Goal: Transaction & Acquisition: Purchase product/service

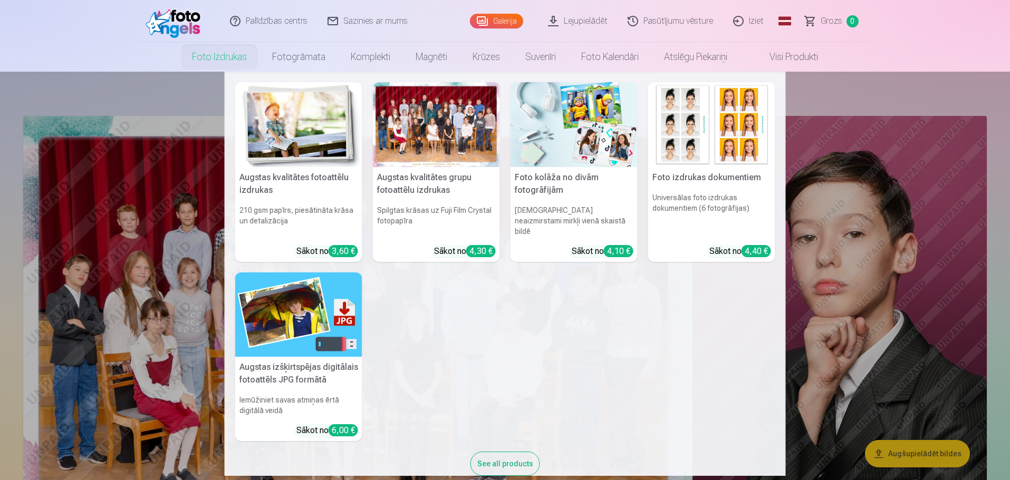
click at [417, 208] on h6 "Spilgtas krāsas uz Fuji Film Crystal fotopapīra" at bounding box center [436, 221] width 127 height 40
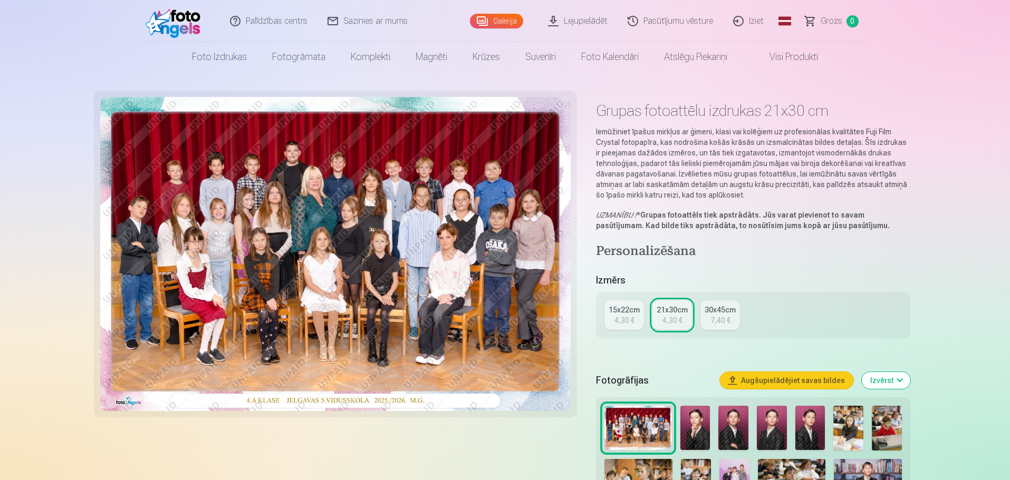
click at [618, 318] on div "4,30 €" at bounding box center [624, 320] width 20 height 11
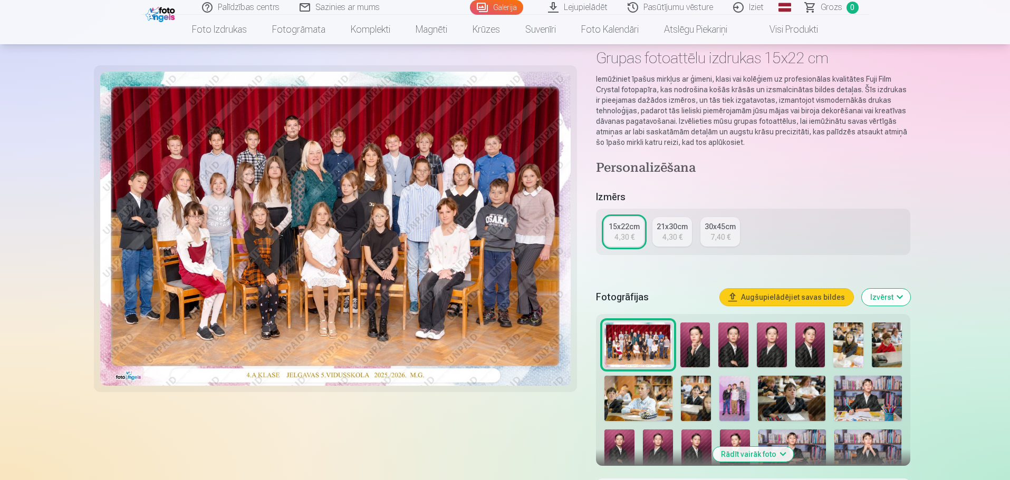
scroll to position [211, 0]
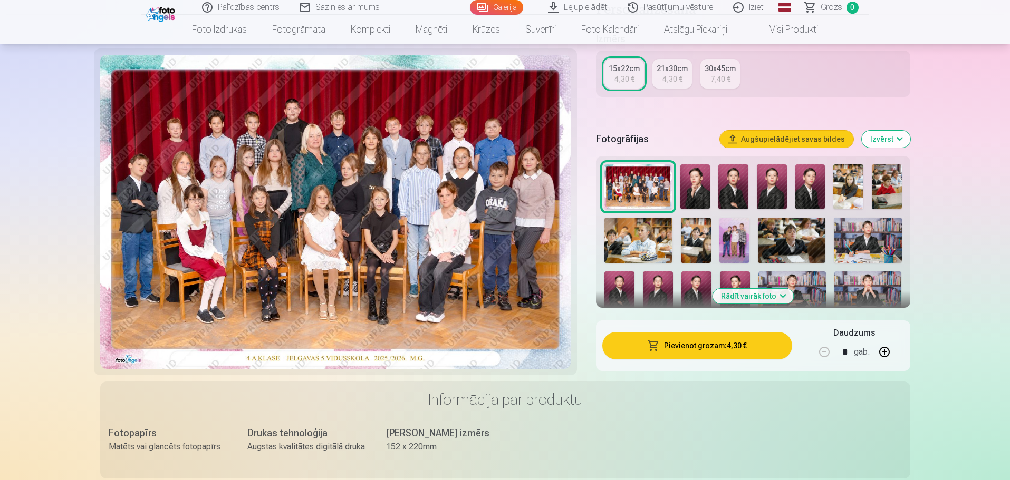
click at [732, 350] on button "Pievienot grozam : 4,30 €" at bounding box center [696, 345] width 189 height 27
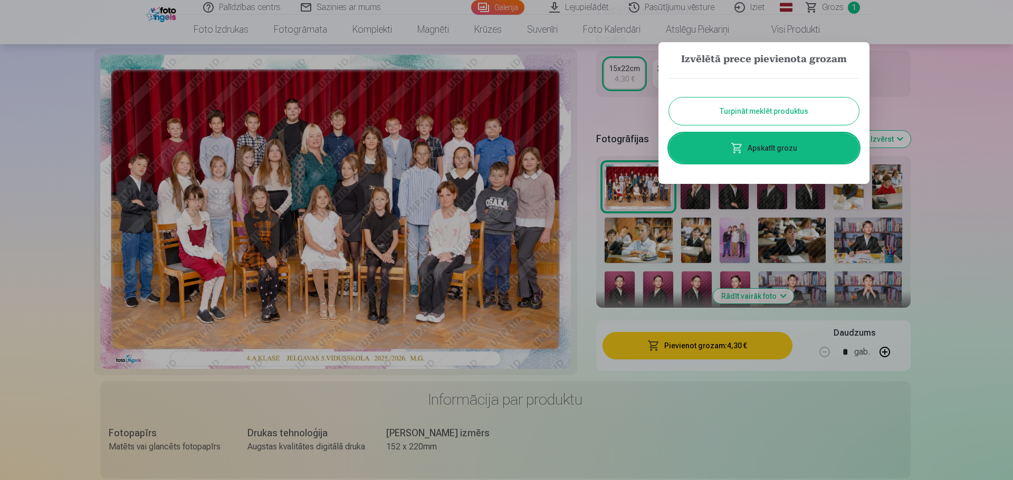
click at [785, 105] on button "Turpināt meklēt produktus" at bounding box center [764, 111] width 190 height 27
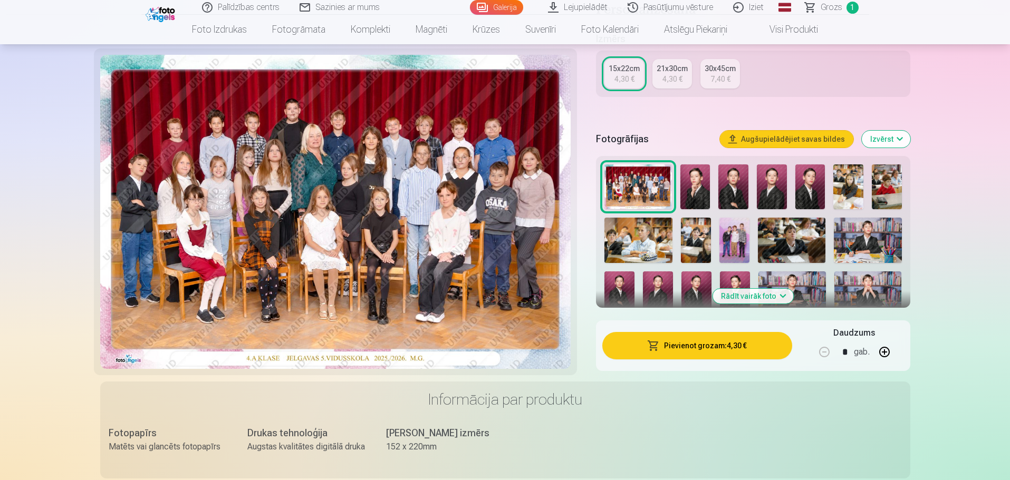
click at [695, 197] on img at bounding box center [695, 187] width 30 height 45
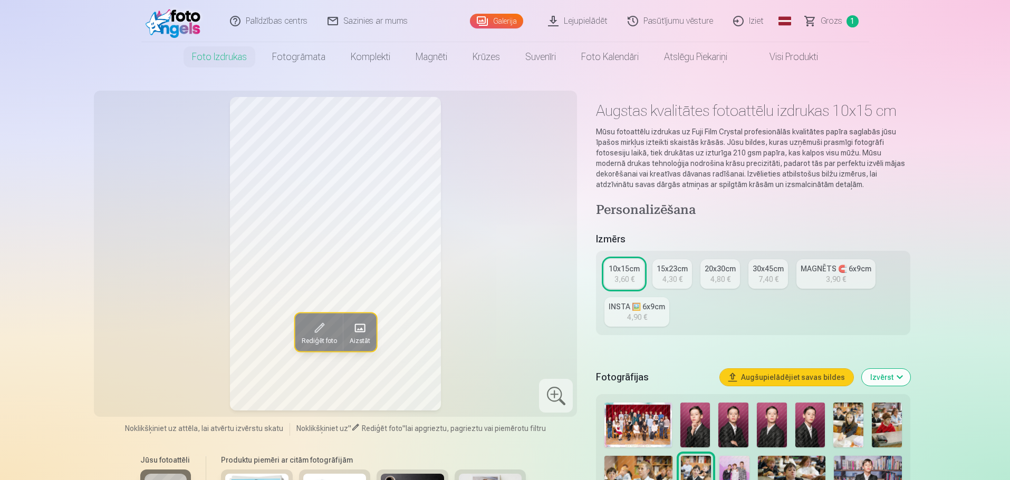
click at [660, 272] on div "15x23cm" at bounding box center [672, 269] width 31 height 11
click at [627, 274] on div "10x15cm" at bounding box center [624, 269] width 31 height 11
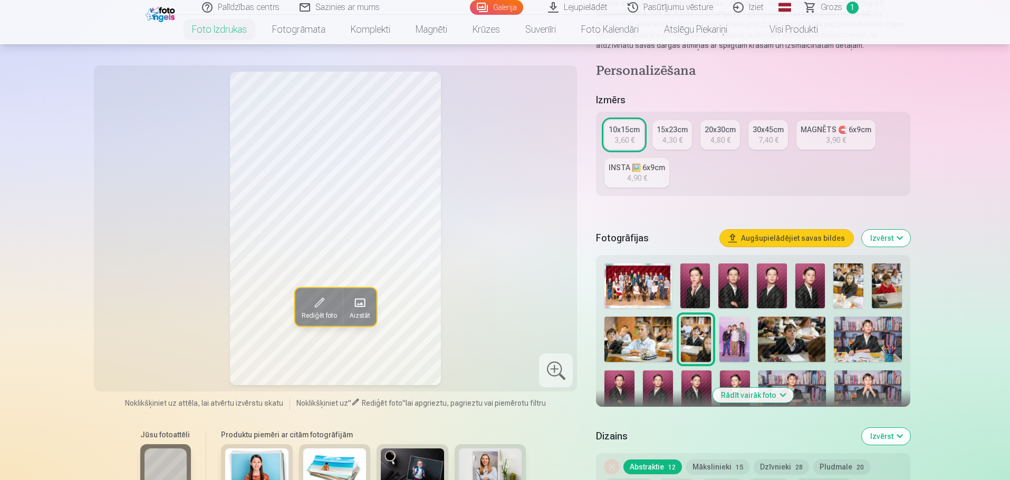
scroll to position [158, 0]
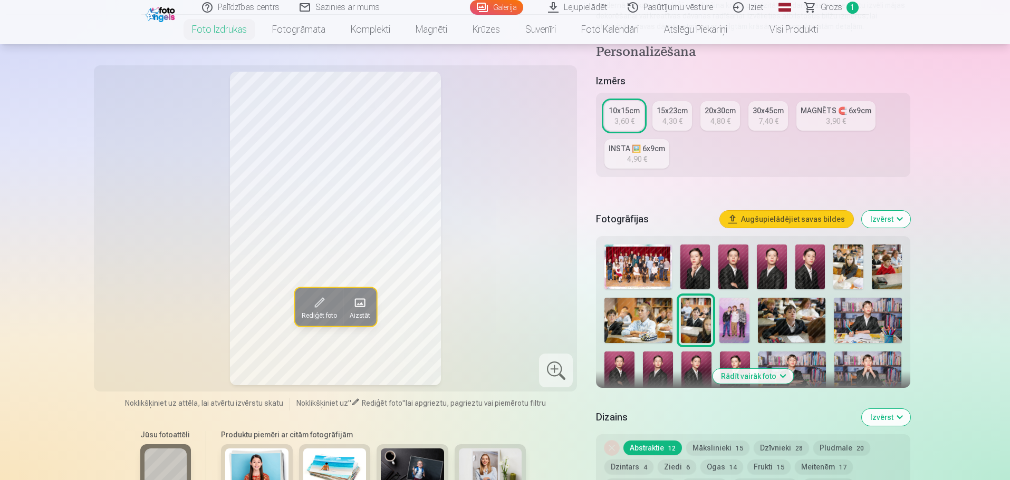
click at [687, 263] on img at bounding box center [695, 267] width 30 height 45
click at [732, 269] on img at bounding box center [733, 267] width 30 height 45
click at [772, 273] on img at bounding box center [772, 267] width 30 height 45
click at [798, 274] on img at bounding box center [810, 267] width 30 height 45
click at [729, 272] on img at bounding box center [733, 267] width 30 height 45
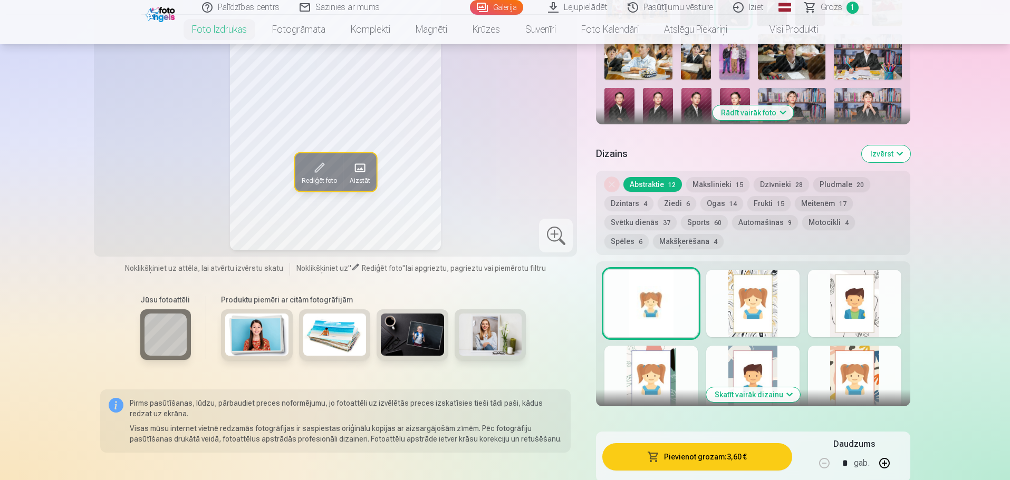
scroll to position [369, 0]
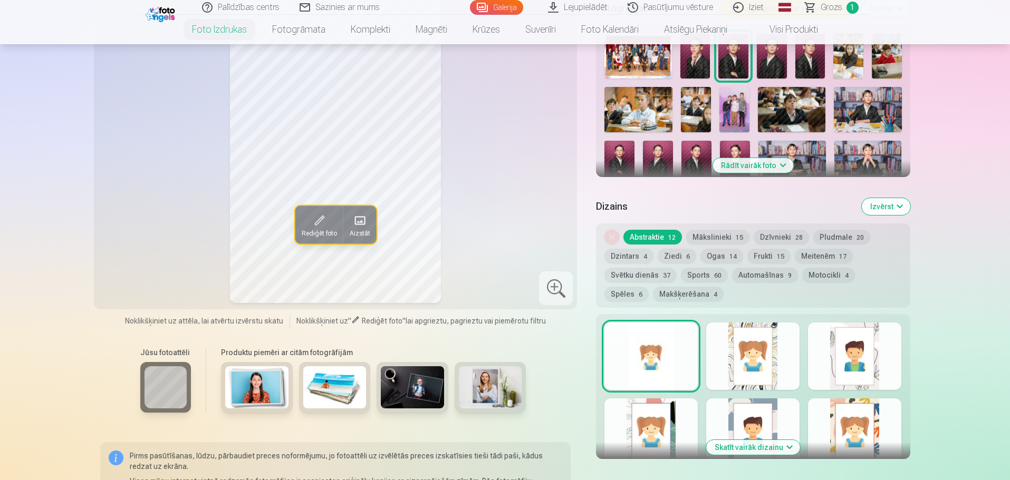
click at [760, 376] on div at bounding box center [752, 357] width 93 height 68
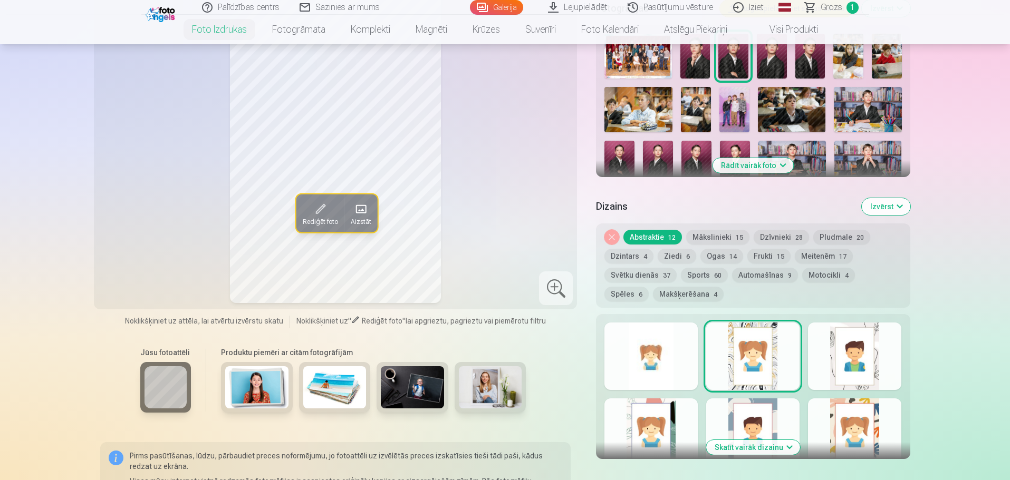
click at [835, 364] on div at bounding box center [854, 357] width 93 height 68
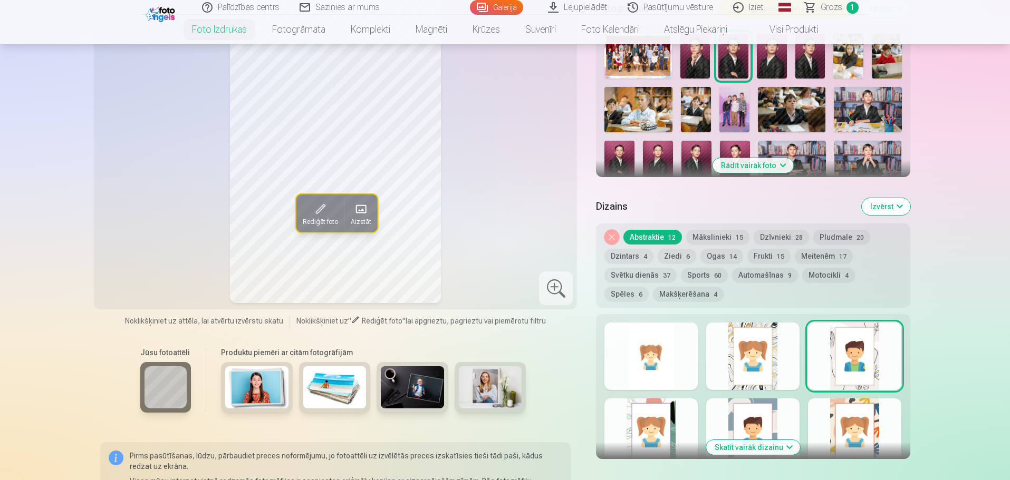
click at [674, 381] on div at bounding box center [650, 357] width 93 height 68
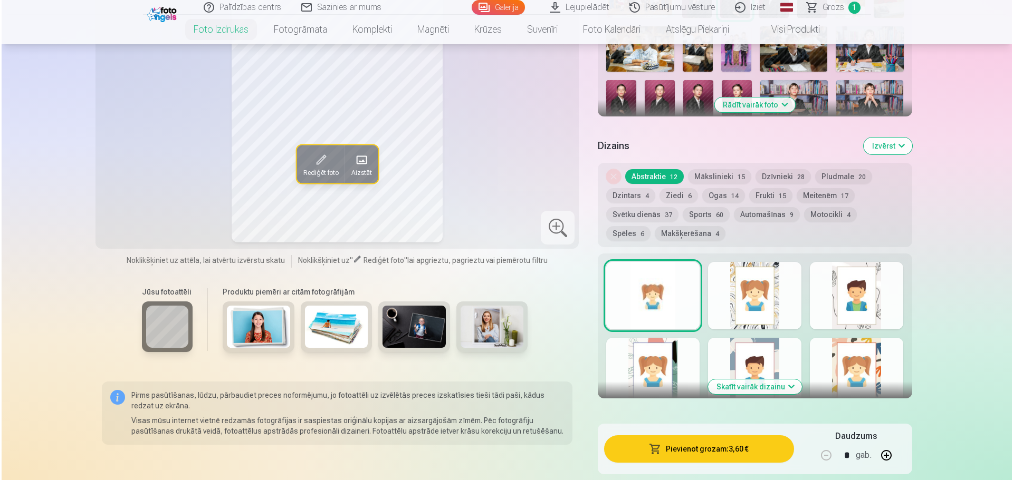
scroll to position [527, 0]
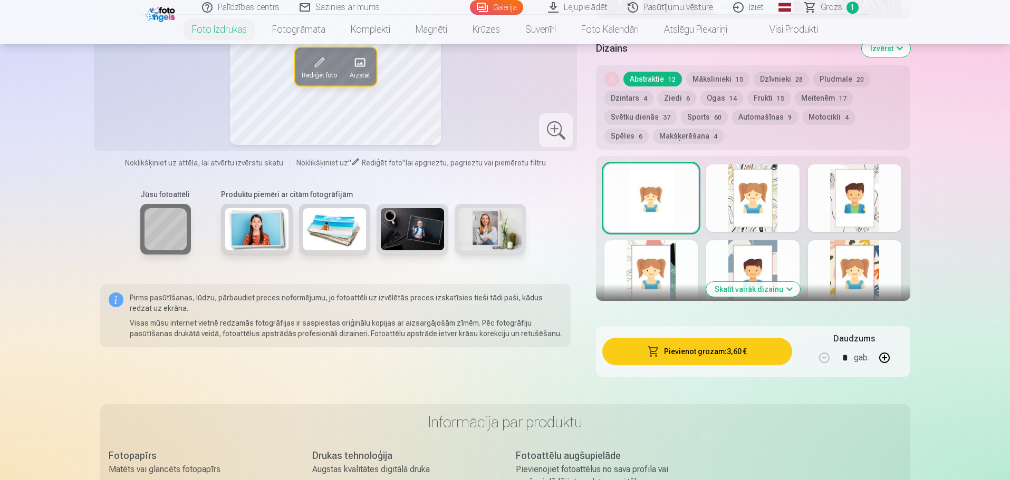
click at [726, 358] on button "Pievienot grozam : 3,60 €" at bounding box center [696, 351] width 189 height 27
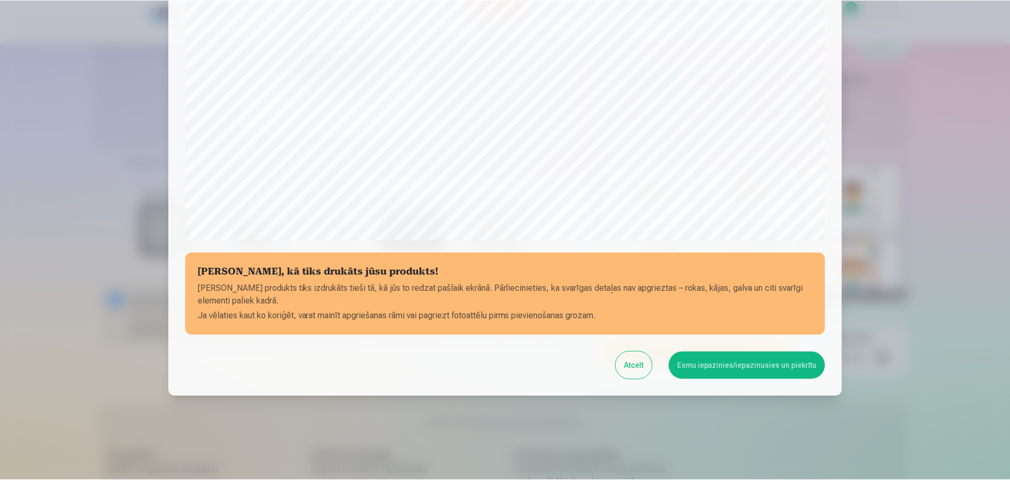
scroll to position [279, 0]
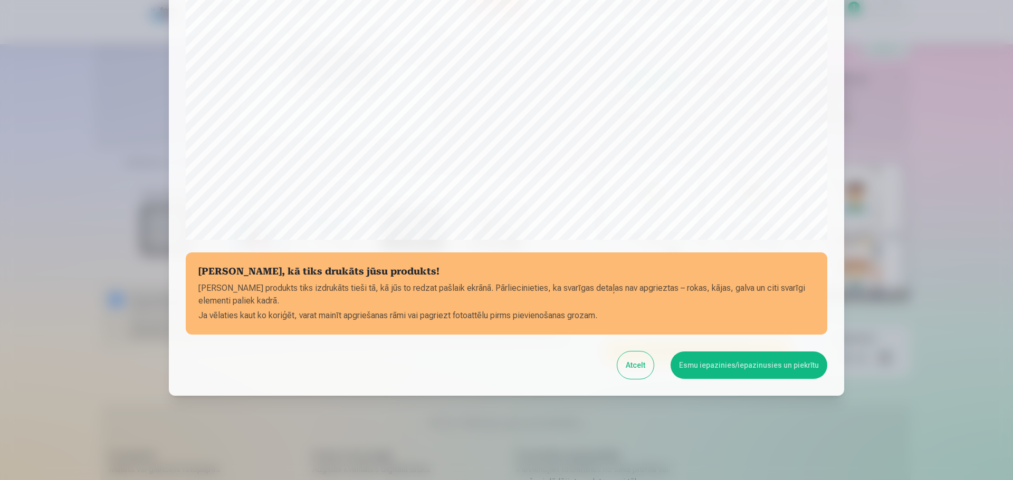
click at [703, 367] on button "Esmu iepazinies/iepazinusies un piekrītu" at bounding box center [748, 365] width 157 height 27
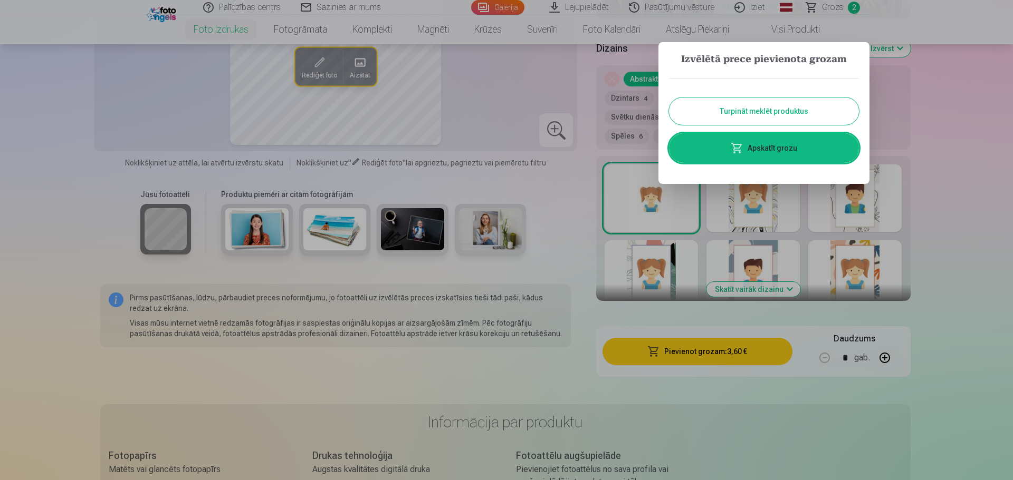
click at [792, 109] on button "Turpināt meklēt produktus" at bounding box center [764, 111] width 190 height 27
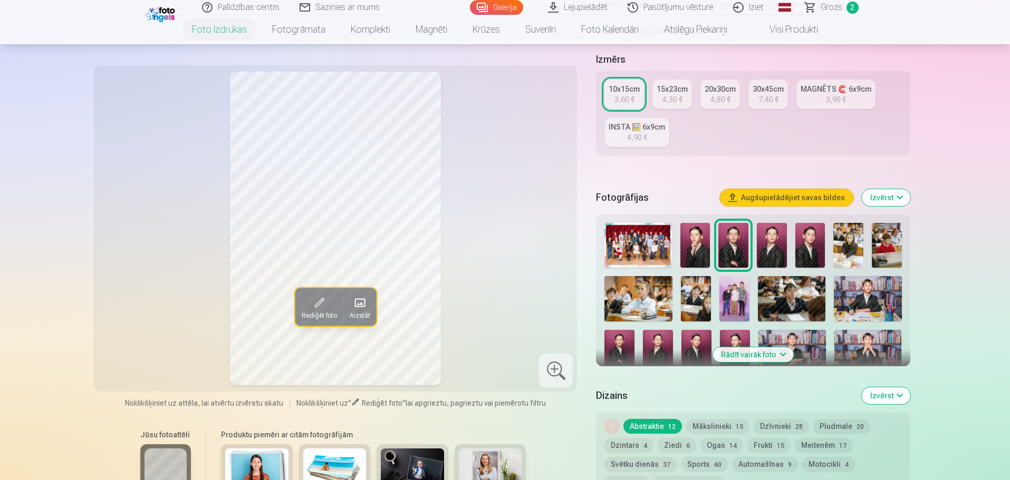
scroll to position [158, 0]
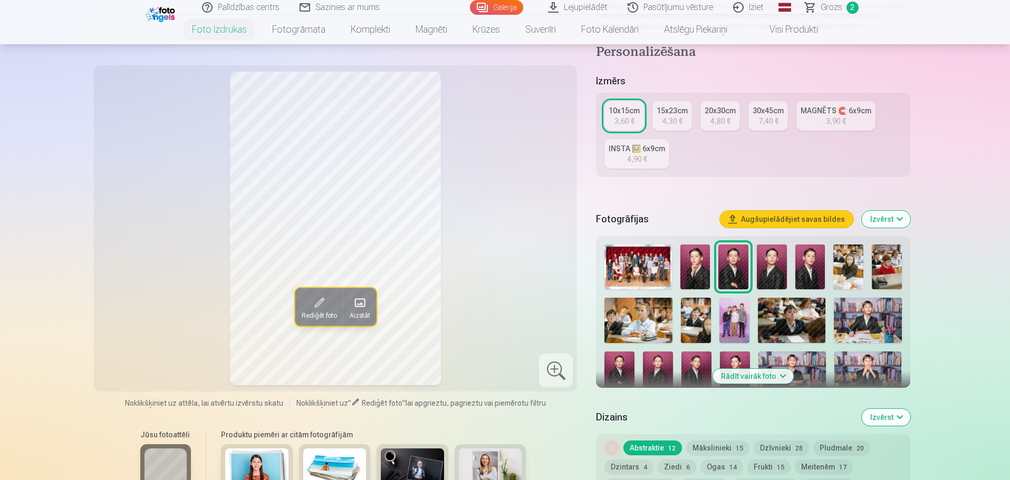
click at [845, 274] on img at bounding box center [848, 267] width 30 height 45
click at [888, 267] on img at bounding box center [887, 267] width 30 height 45
click at [640, 321] on img at bounding box center [638, 320] width 68 height 45
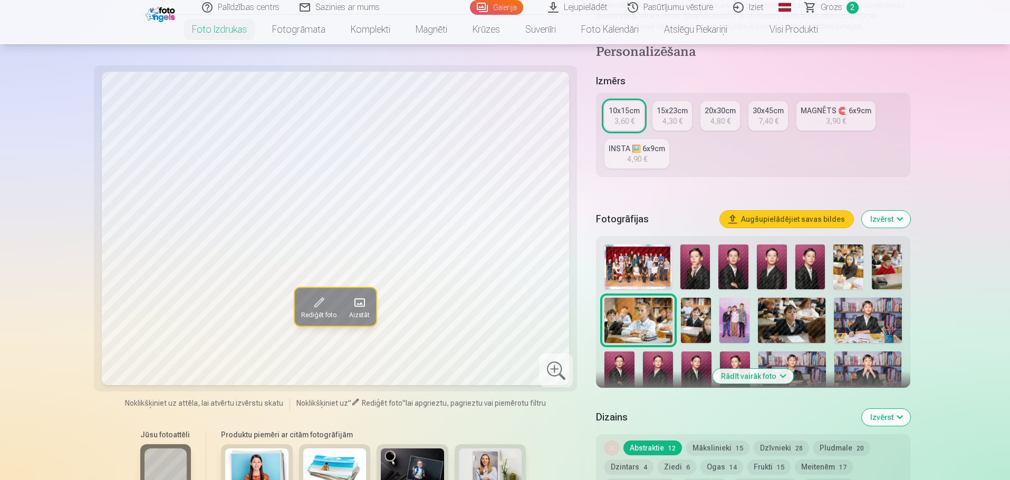
click at [702, 315] on img at bounding box center [696, 320] width 30 height 45
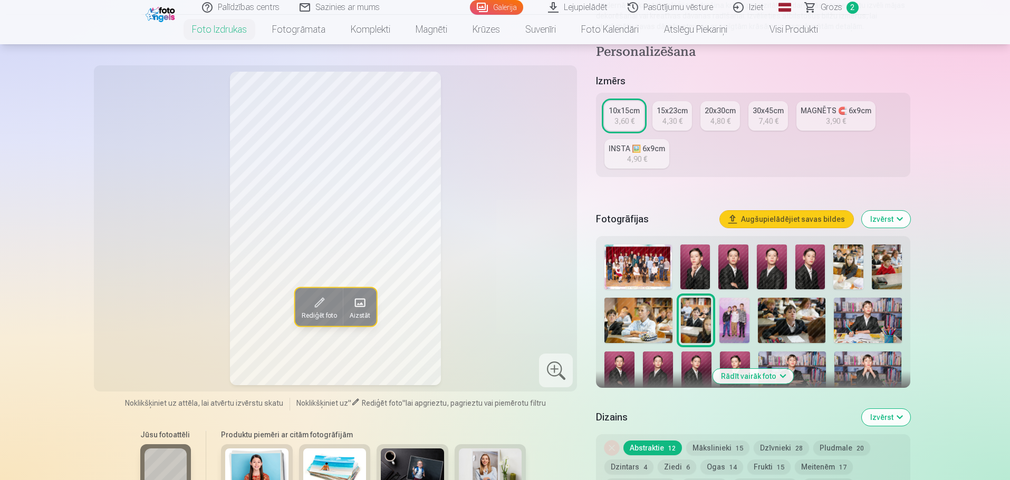
click at [739, 318] on img at bounding box center [734, 320] width 30 height 45
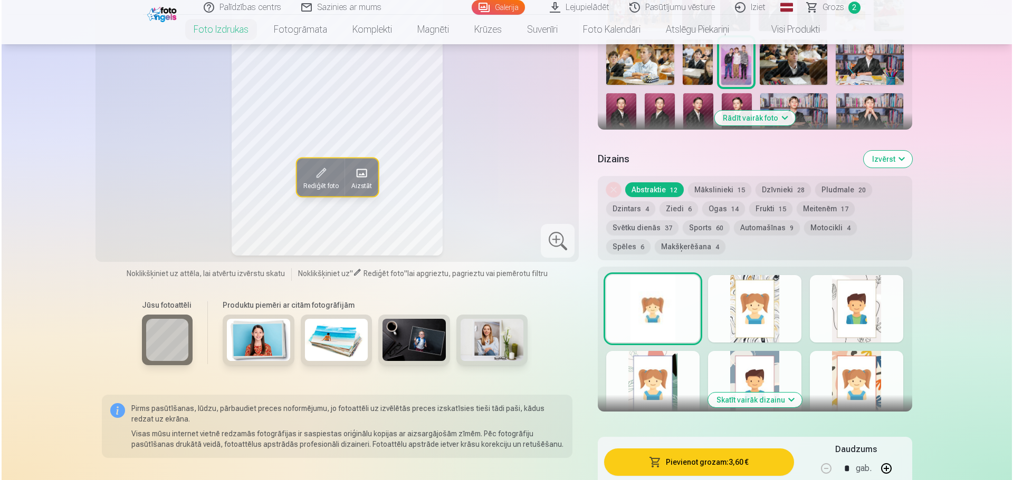
scroll to position [475, 0]
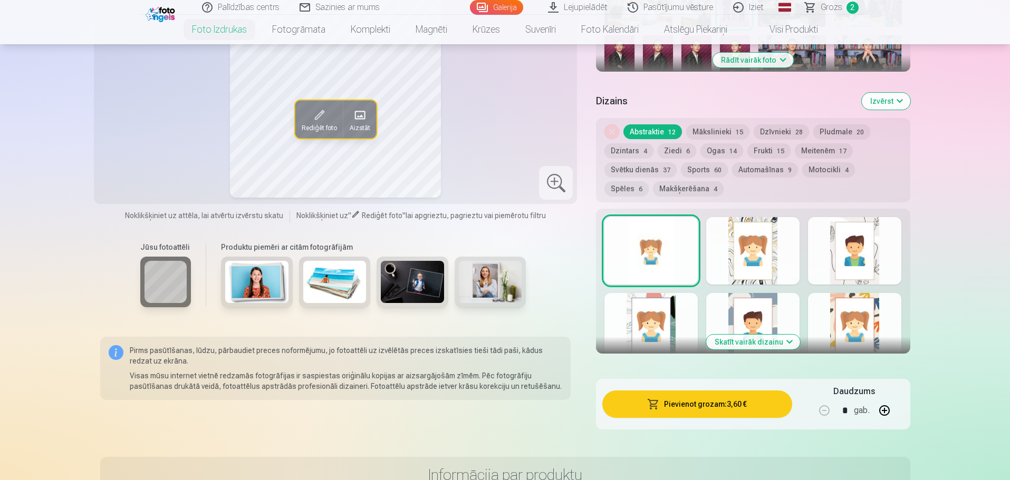
click at [664, 403] on button "Pievienot grozam : 3,60 €" at bounding box center [696, 404] width 189 height 27
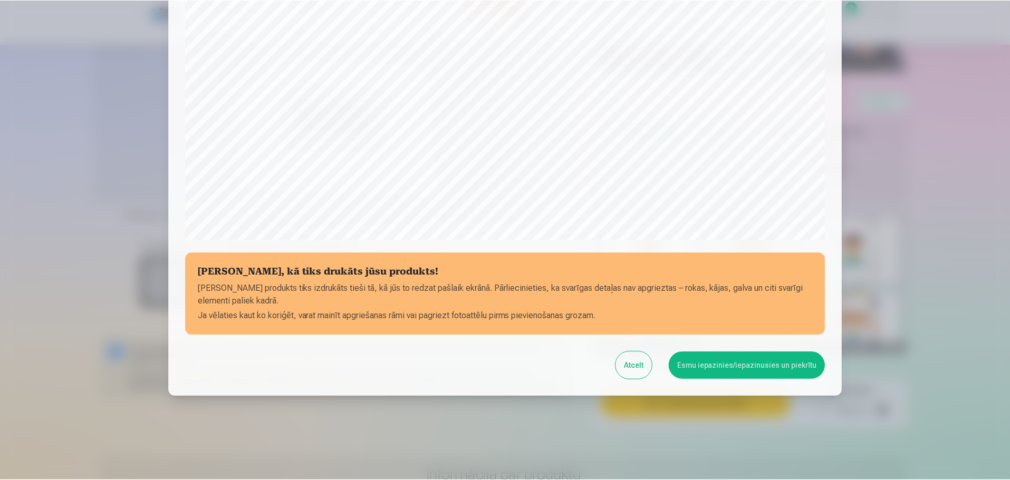
scroll to position [279, 0]
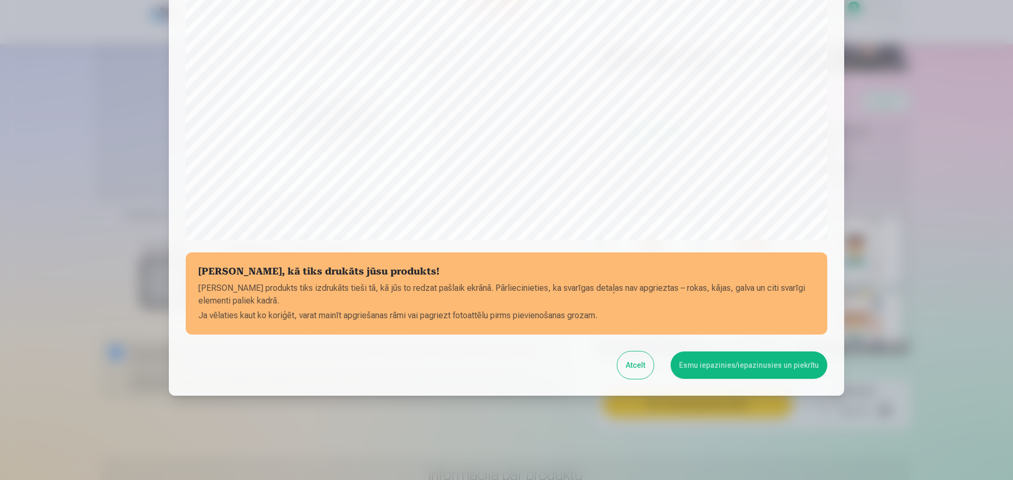
click at [707, 370] on button "Esmu iepazinies/iepazinusies un piekrītu" at bounding box center [748, 365] width 157 height 27
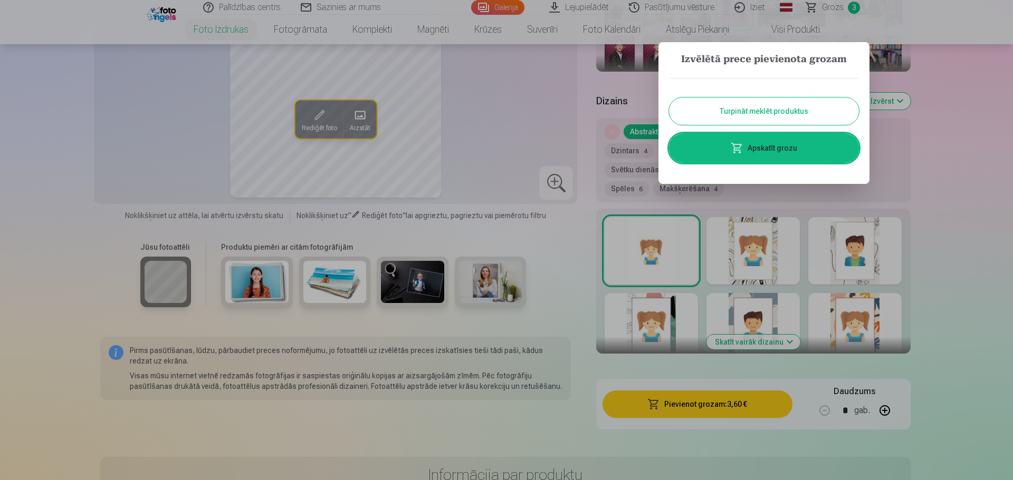
click at [764, 110] on button "Turpināt meklēt produktus" at bounding box center [764, 111] width 190 height 27
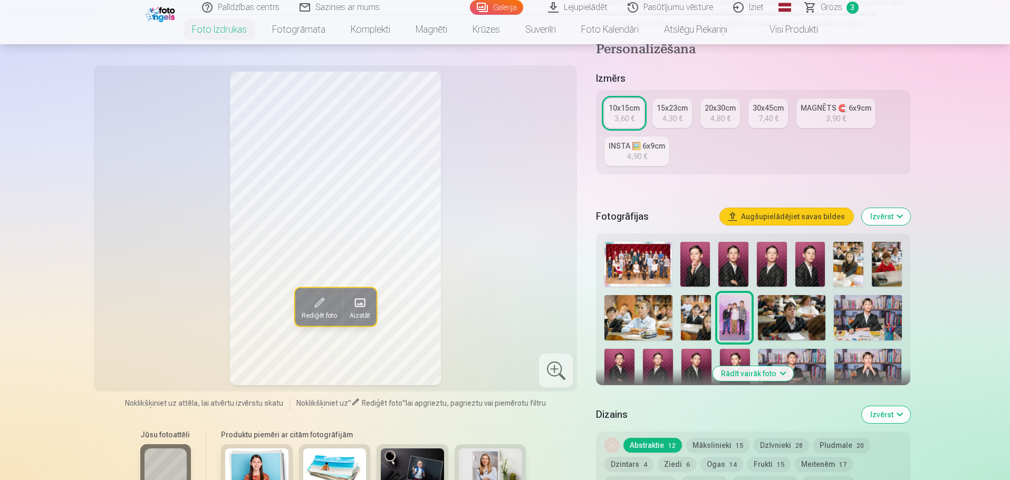
scroll to position [158, 0]
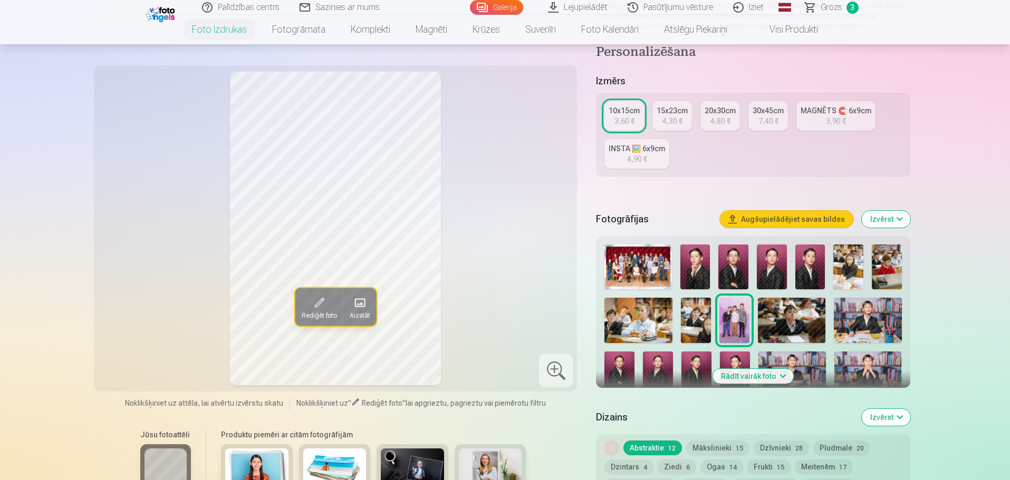
click at [790, 317] on img at bounding box center [792, 320] width 68 height 45
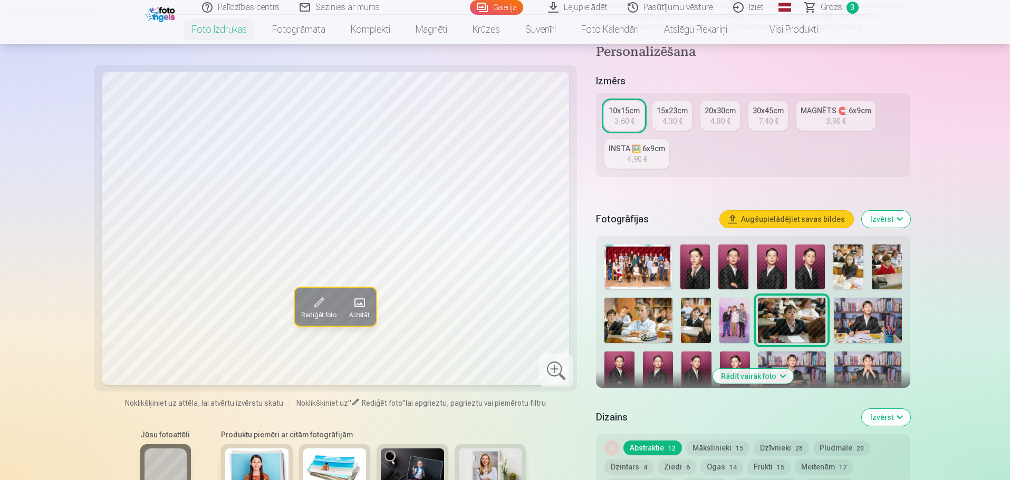
click at [865, 315] on img at bounding box center [868, 320] width 68 height 45
click at [617, 370] on img at bounding box center [619, 374] width 30 height 45
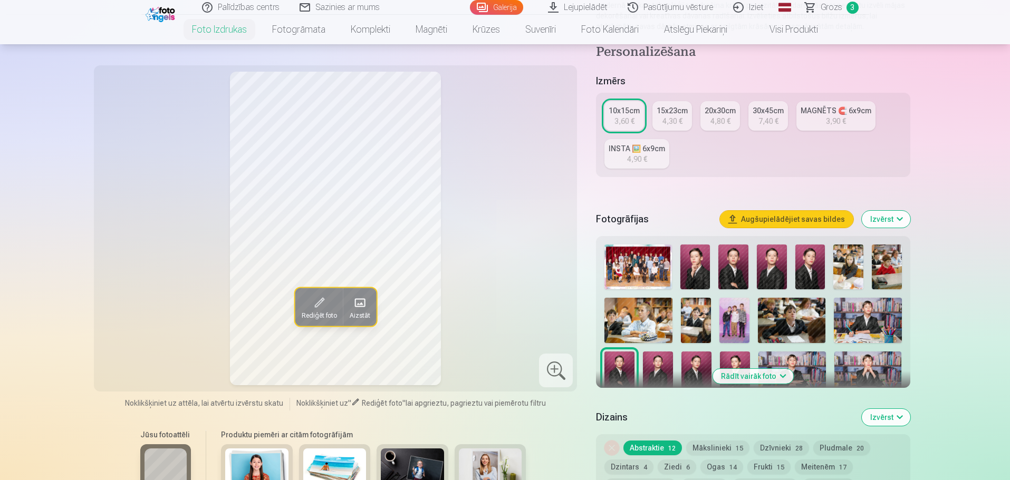
click at [662, 370] on img at bounding box center [658, 374] width 30 height 45
click at [685, 370] on img at bounding box center [696, 374] width 30 height 45
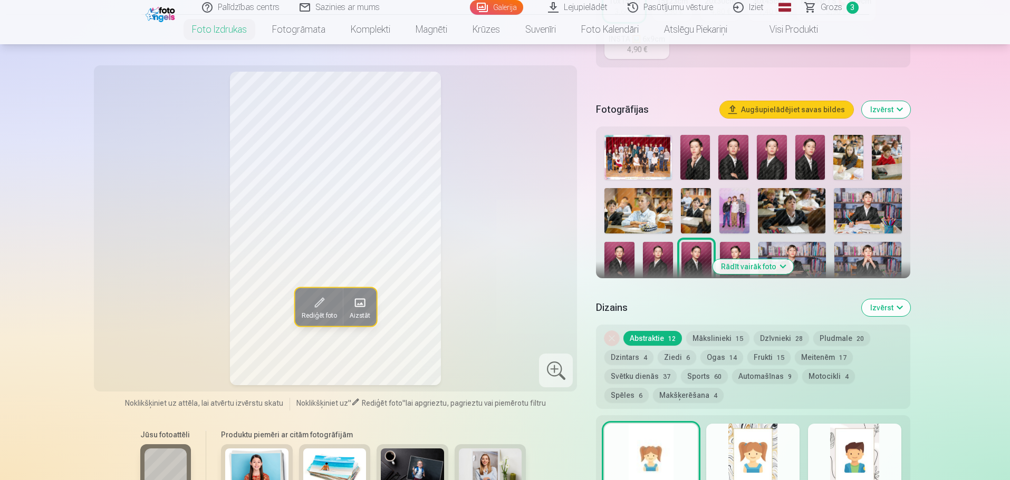
scroll to position [264, 0]
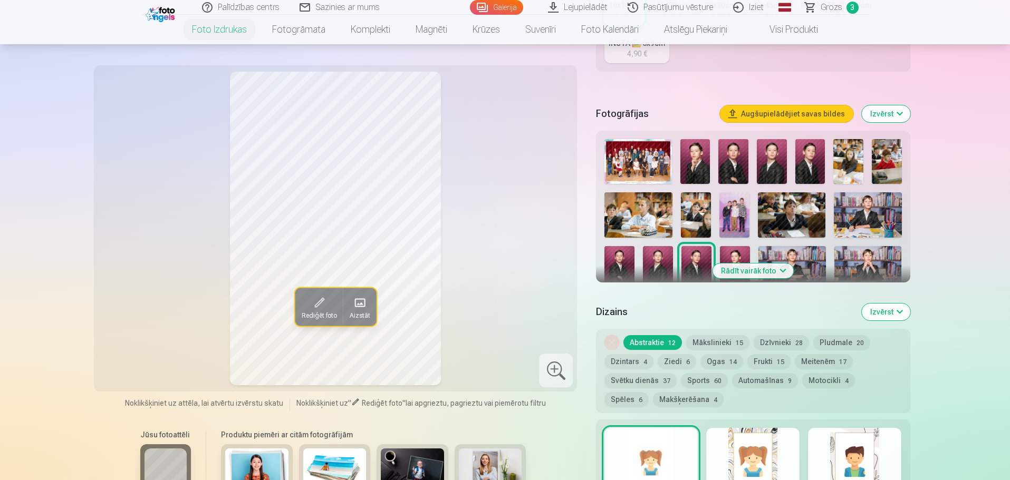
click at [658, 258] on img at bounding box center [658, 268] width 30 height 45
click at [612, 261] on img at bounding box center [619, 268] width 30 height 45
click at [732, 249] on img at bounding box center [735, 268] width 30 height 45
click at [788, 253] on img at bounding box center [792, 268] width 68 height 45
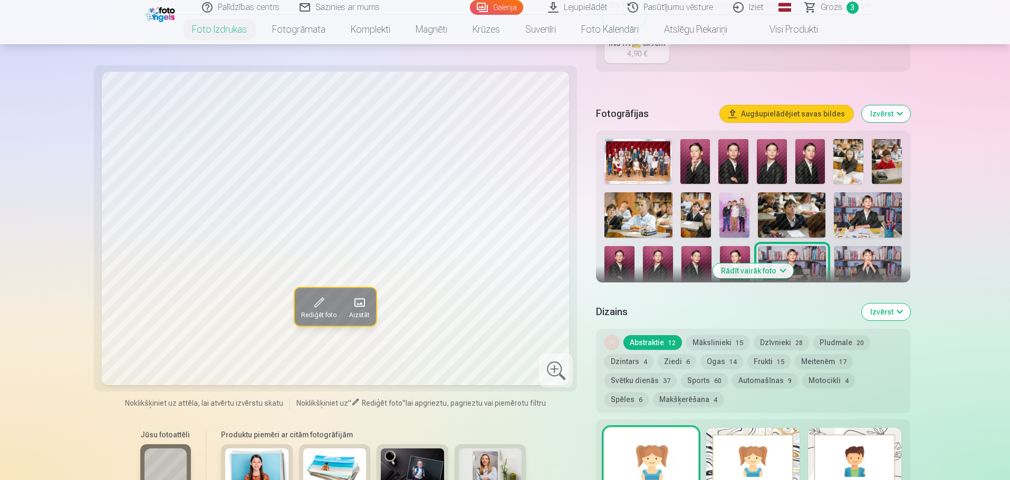
click at [887, 260] on img at bounding box center [868, 268] width 68 height 45
click at [761, 274] on button "Rādīt vairāk foto" at bounding box center [753, 271] width 81 height 15
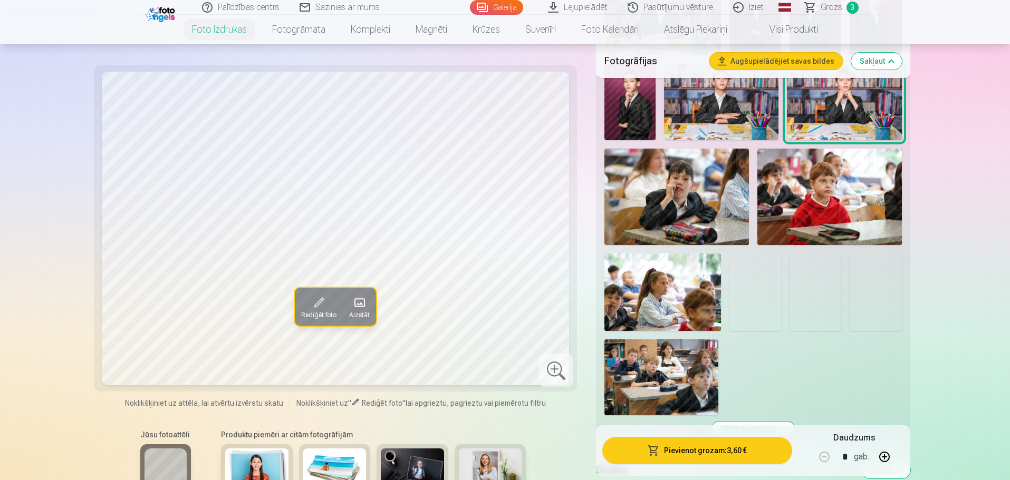
scroll to position [686, 0]
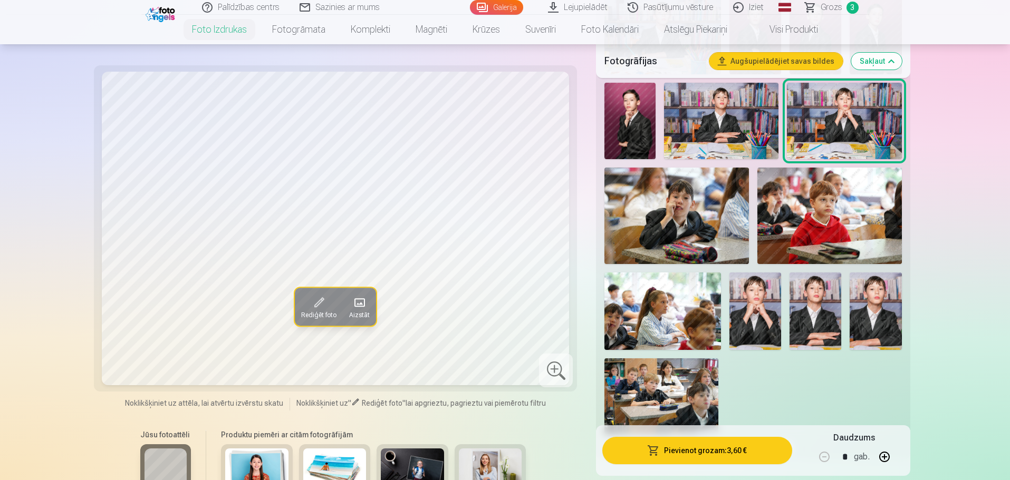
click at [695, 242] on img at bounding box center [676, 216] width 145 height 96
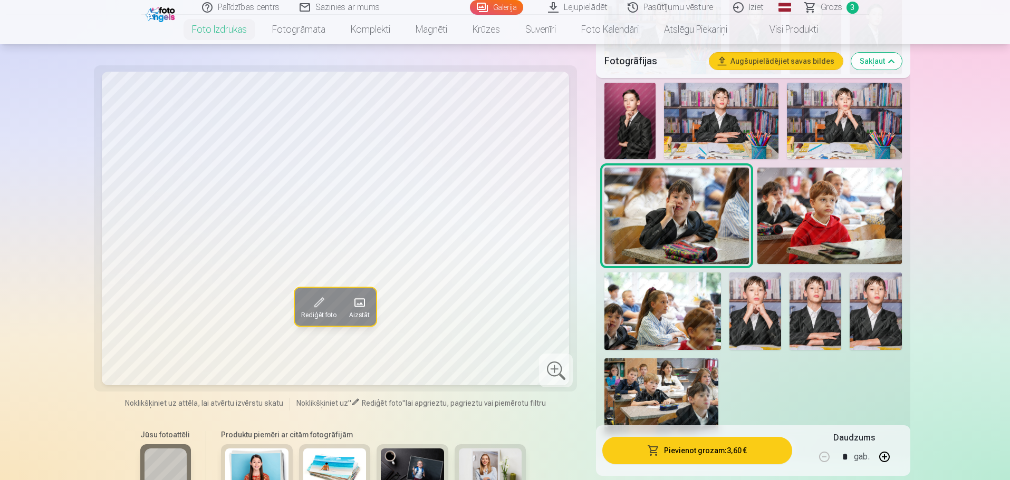
click at [808, 221] on img at bounding box center [829, 216] width 145 height 96
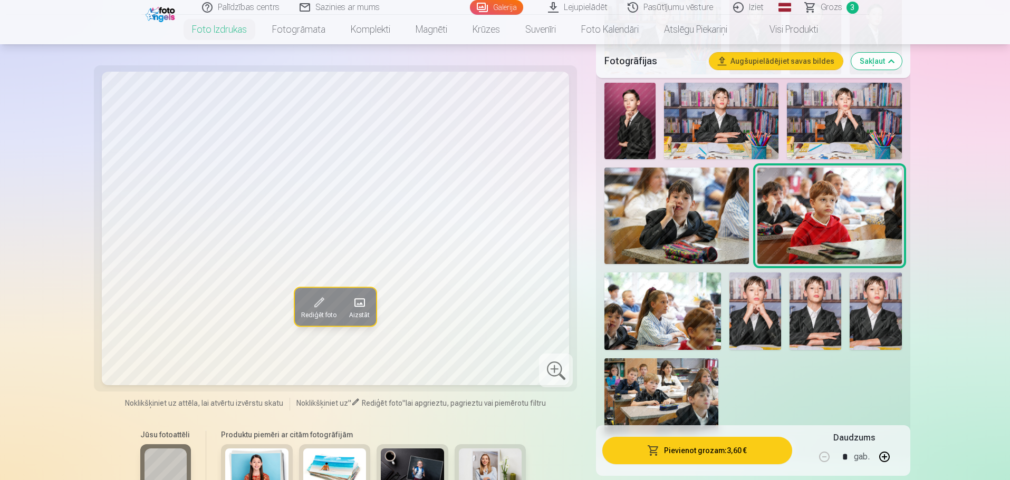
click at [685, 400] on img at bounding box center [661, 397] width 114 height 76
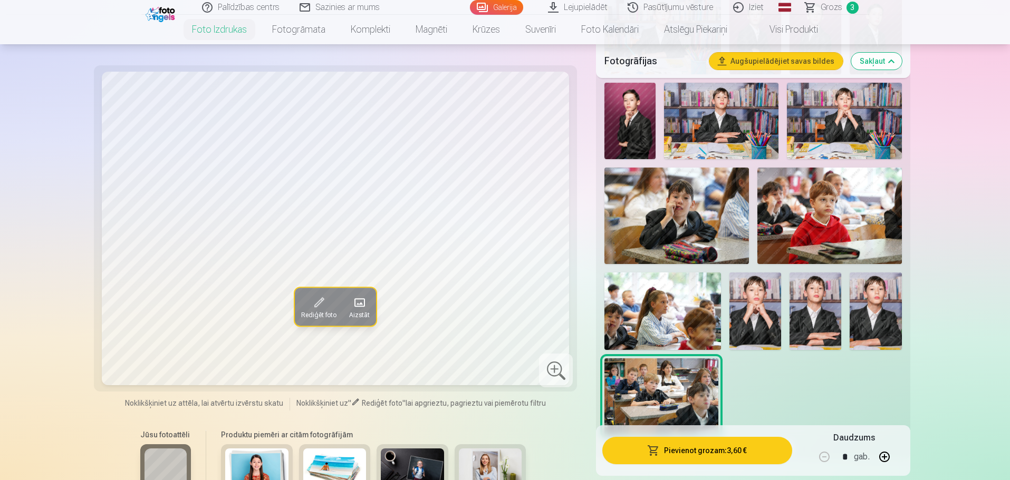
click at [694, 328] on img at bounding box center [662, 312] width 117 height 78
click at [762, 315] on img at bounding box center [755, 312] width 52 height 78
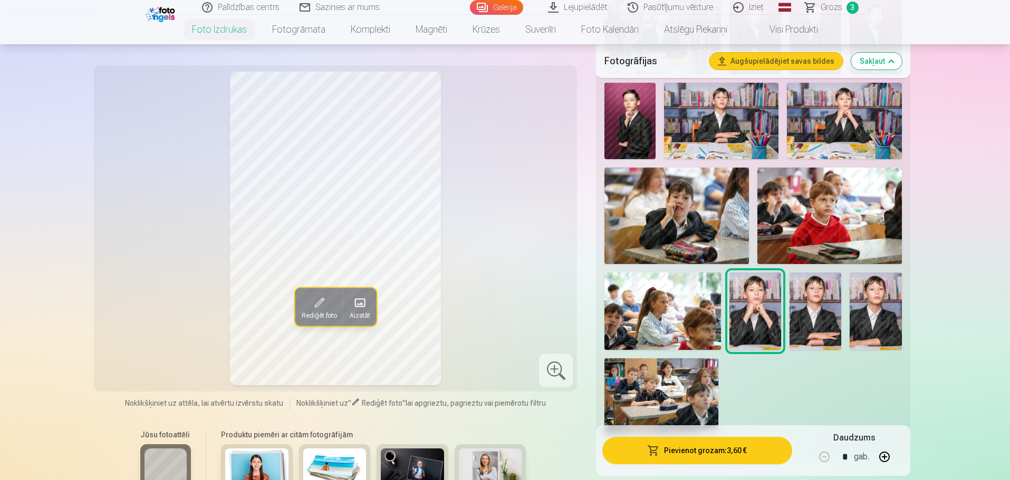
click at [806, 326] on img at bounding box center [816, 312] width 52 height 78
click at [889, 305] on img at bounding box center [876, 312] width 52 height 78
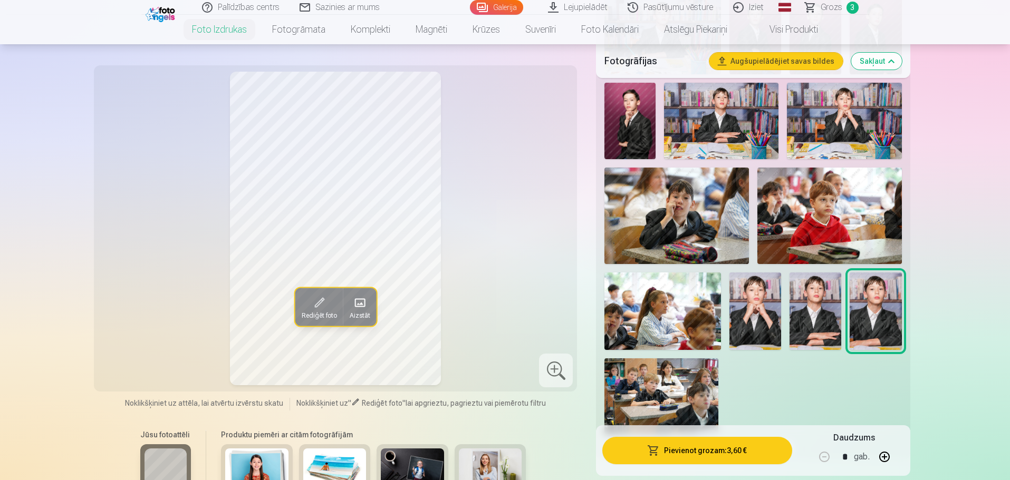
click at [745, 310] on img at bounding box center [755, 312] width 52 height 78
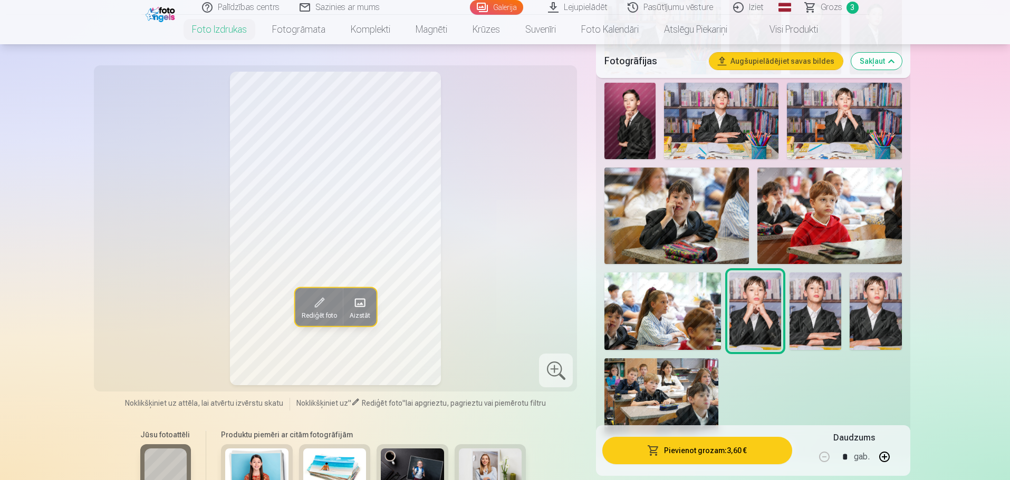
click at [687, 333] on img at bounding box center [662, 312] width 117 height 78
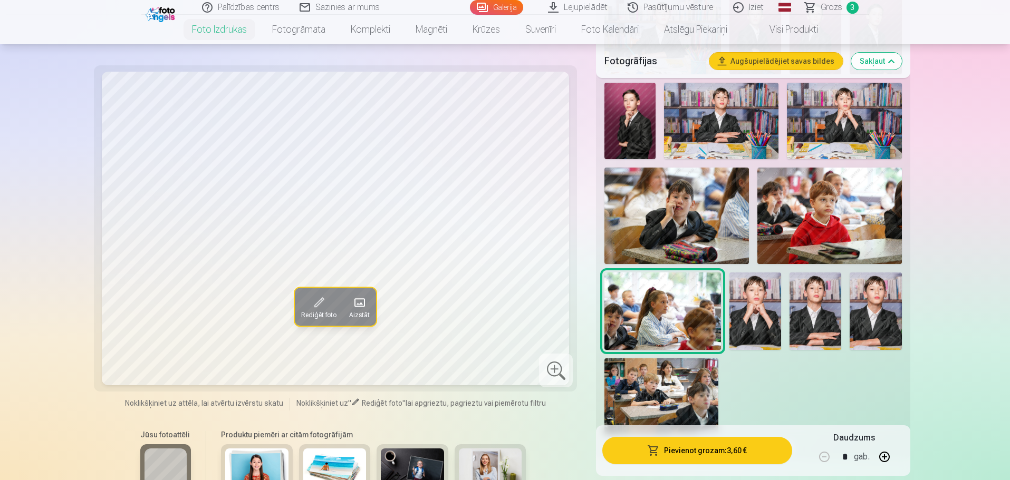
click at [656, 373] on img at bounding box center [661, 397] width 114 height 76
click at [767, 313] on img at bounding box center [755, 312] width 52 height 78
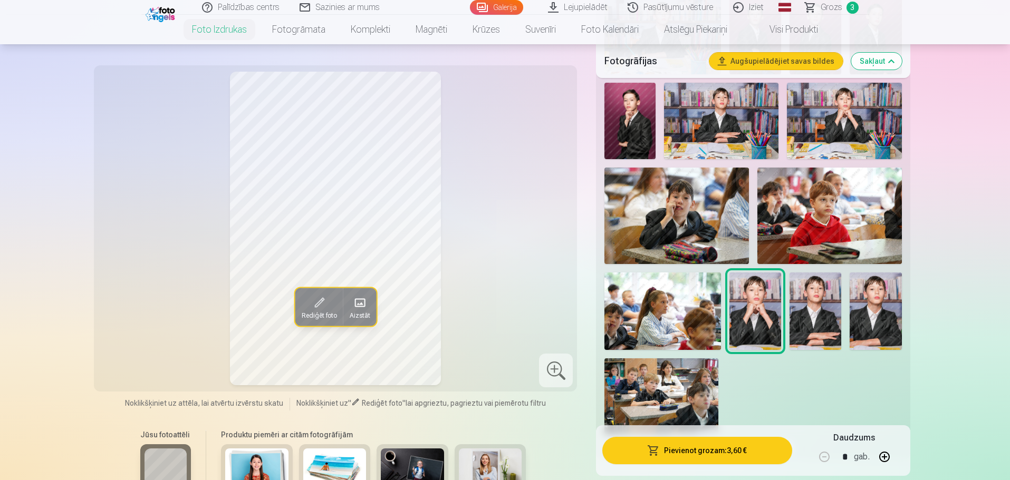
click at [799, 313] on img at bounding box center [816, 312] width 52 height 78
click at [860, 306] on img at bounding box center [876, 312] width 52 height 78
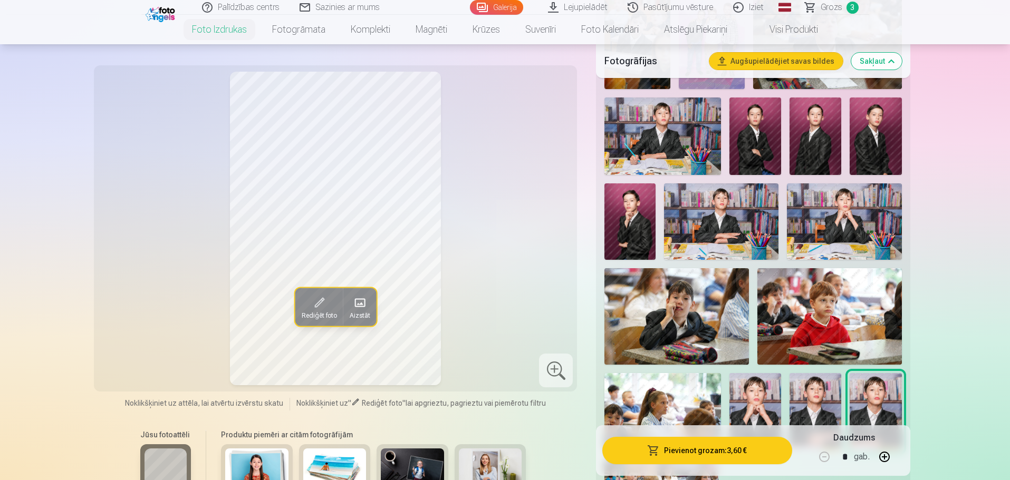
scroll to position [580, 0]
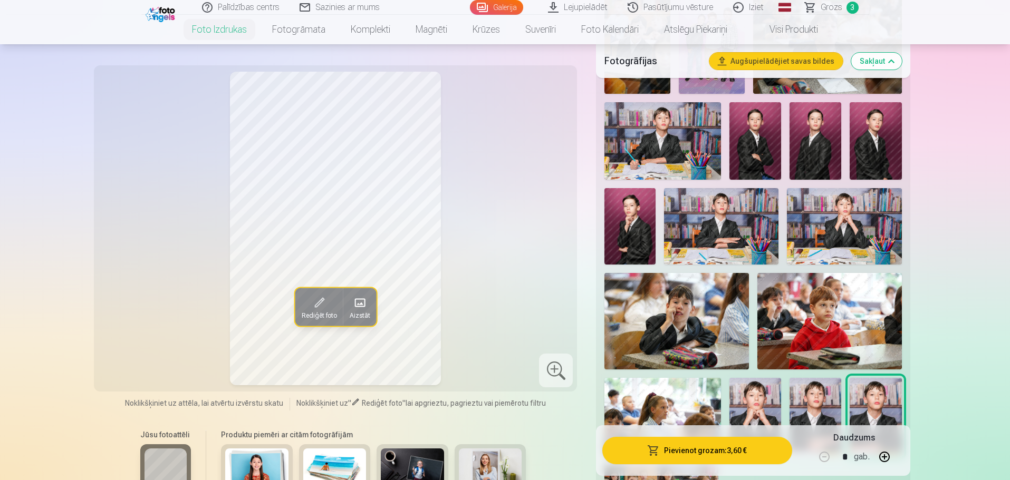
click at [834, 223] on img at bounding box center [844, 226] width 114 height 76
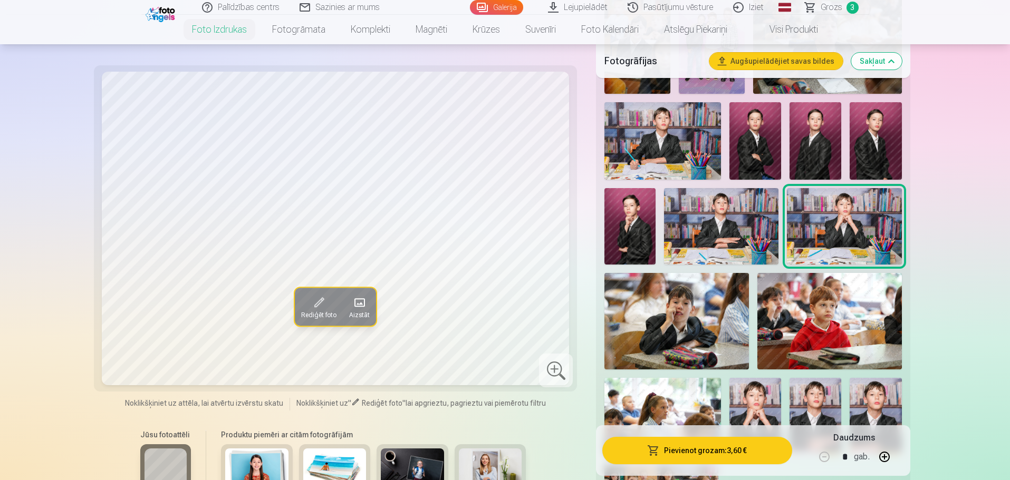
click at [716, 223] on img at bounding box center [721, 226] width 114 height 76
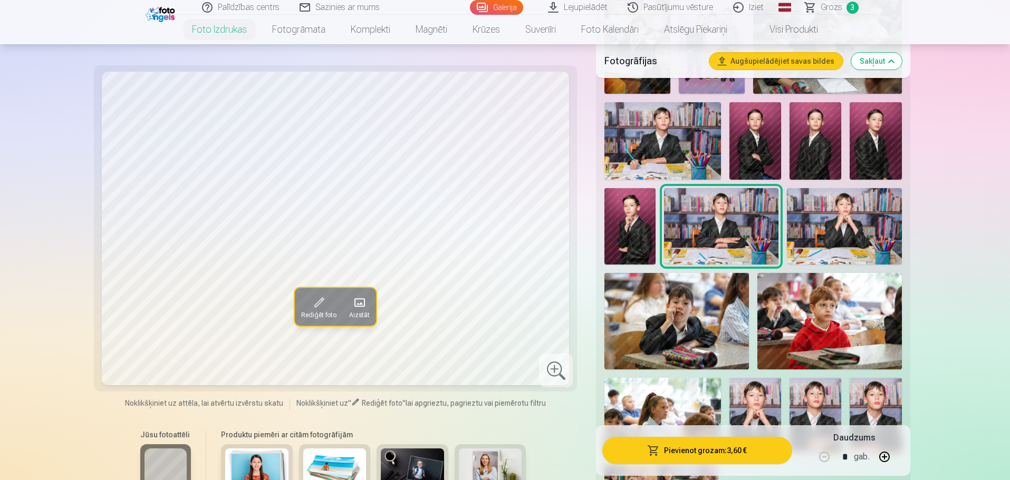
click at [892, 239] on img at bounding box center [844, 226] width 114 height 76
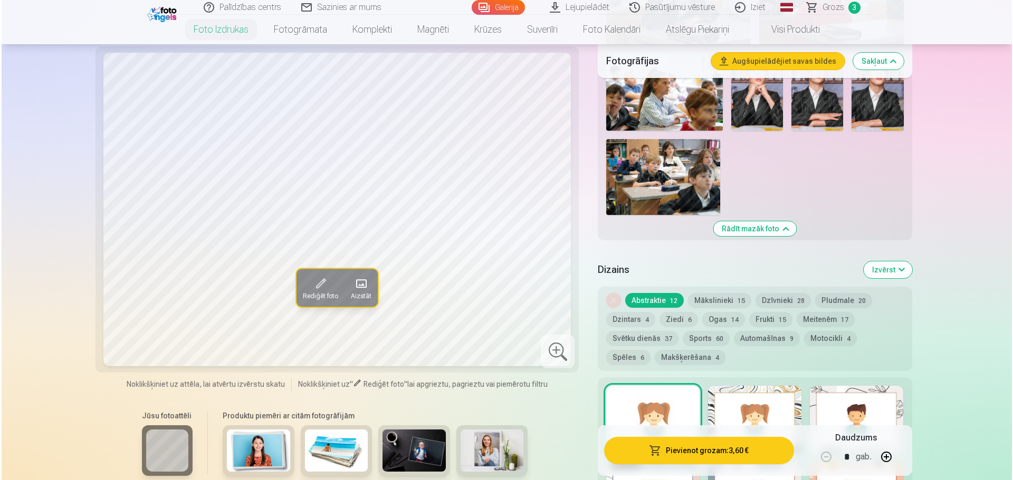
scroll to position [1002, 0]
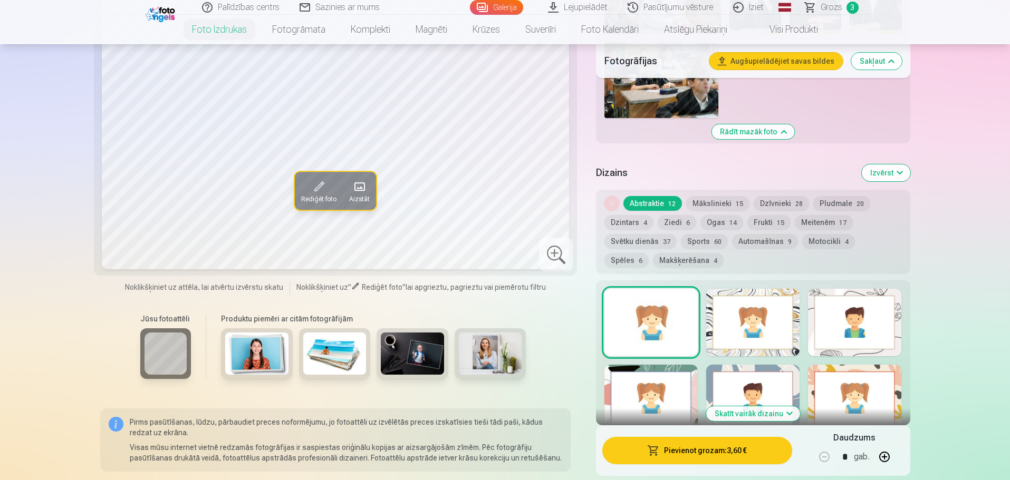
click at [695, 457] on button "Pievienot grozam : 3,60 €" at bounding box center [696, 450] width 189 height 27
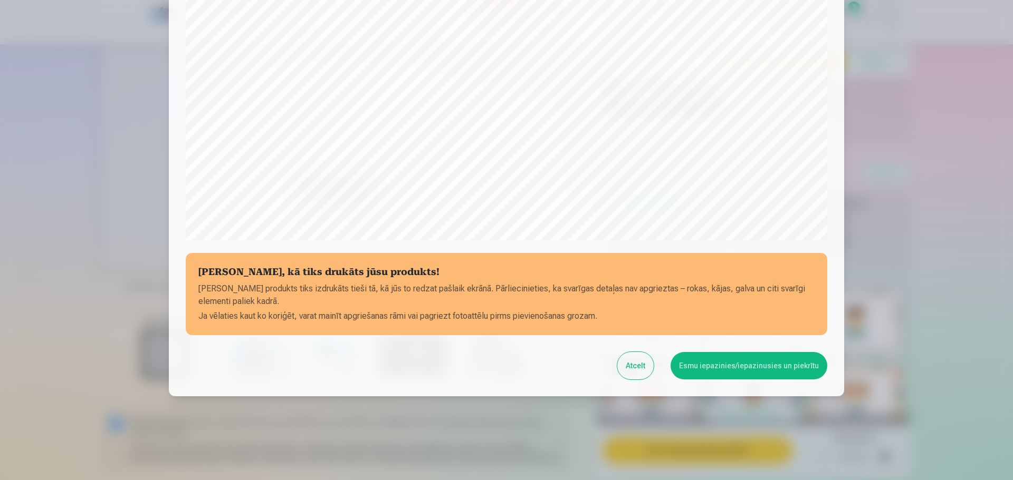
scroll to position [279, 0]
click at [732, 363] on button "Esmu iepazinies/iepazinusies un piekrītu" at bounding box center [748, 365] width 157 height 27
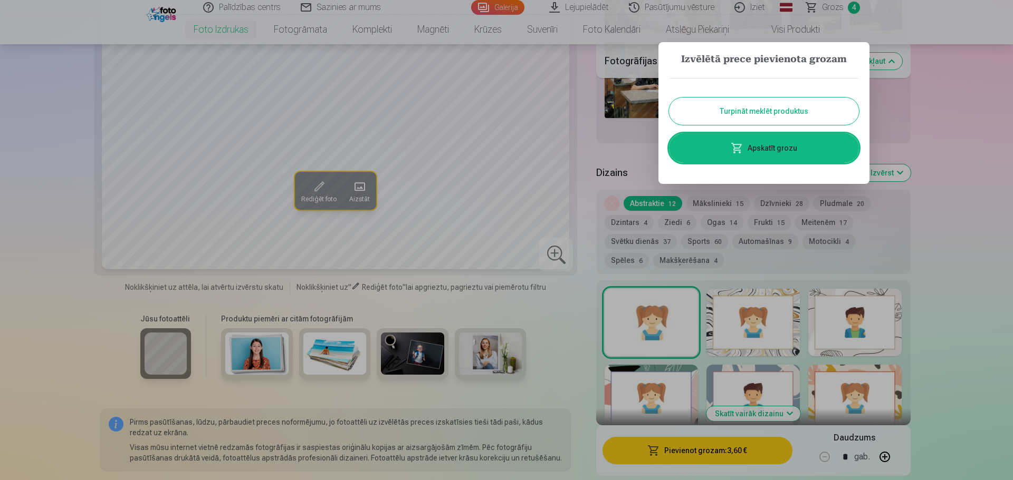
click at [777, 142] on link "Apskatīt grozu" at bounding box center [764, 148] width 190 height 30
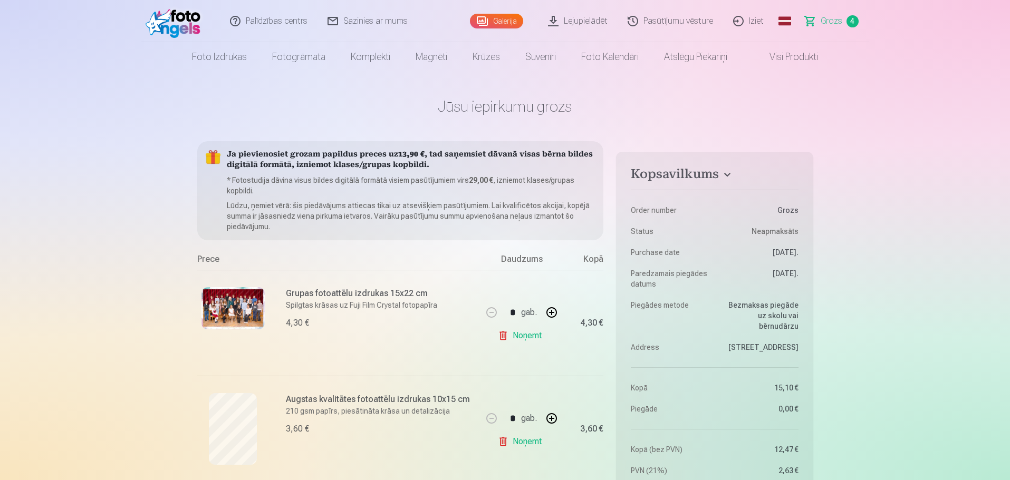
click at [228, 298] on img at bounding box center [232, 308] width 63 height 42
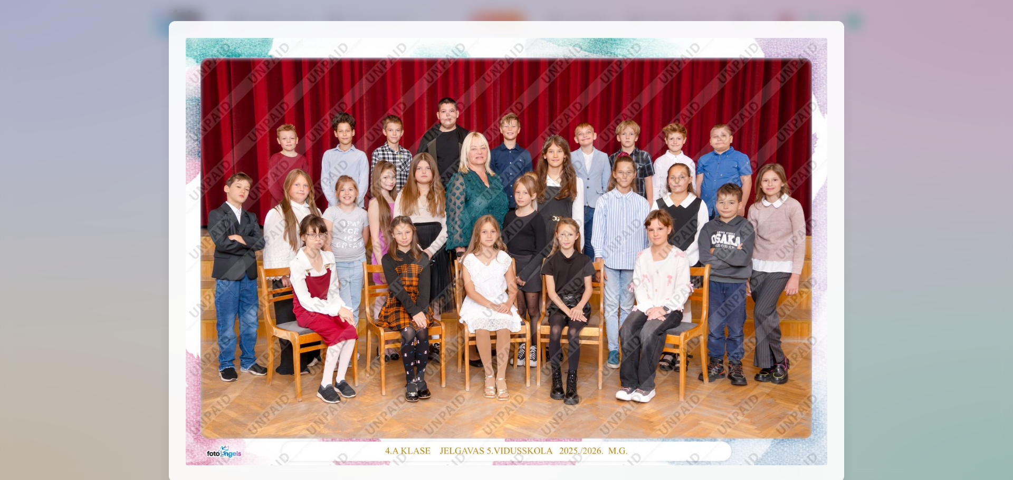
click at [889, 151] on div at bounding box center [506, 240] width 1013 height 480
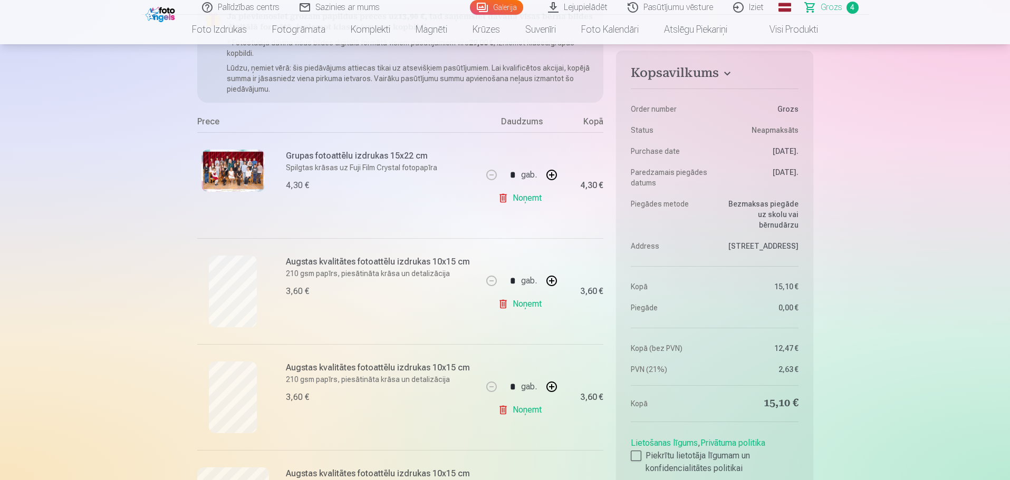
scroll to position [158, 0]
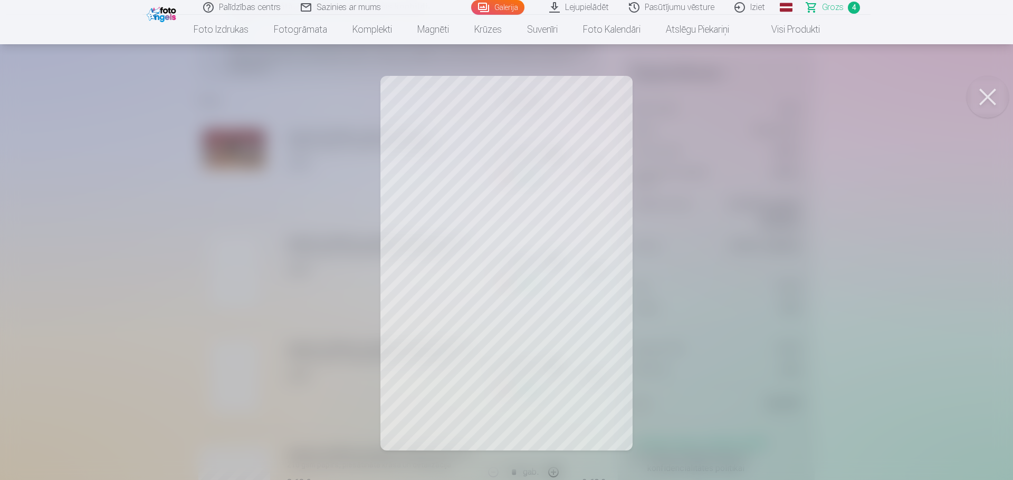
click at [991, 97] on button at bounding box center [987, 97] width 42 height 42
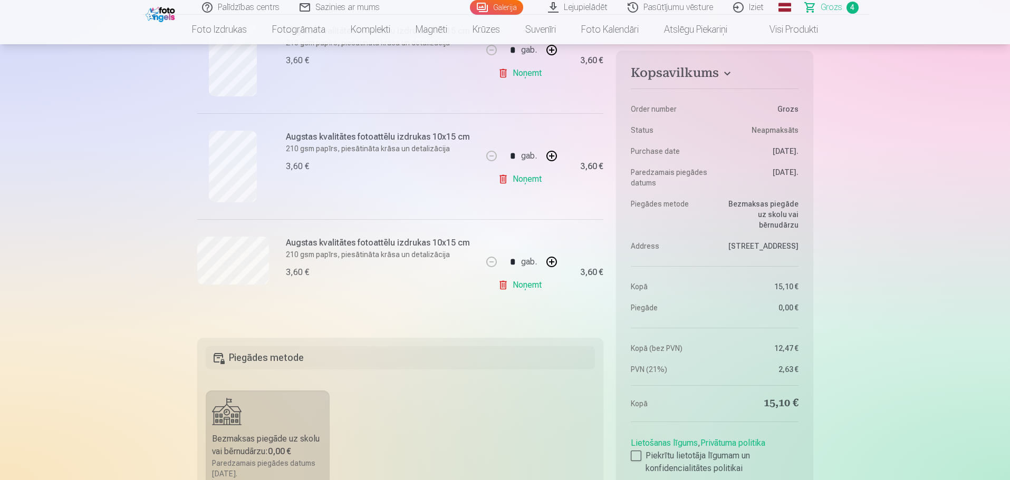
scroll to position [369, 0]
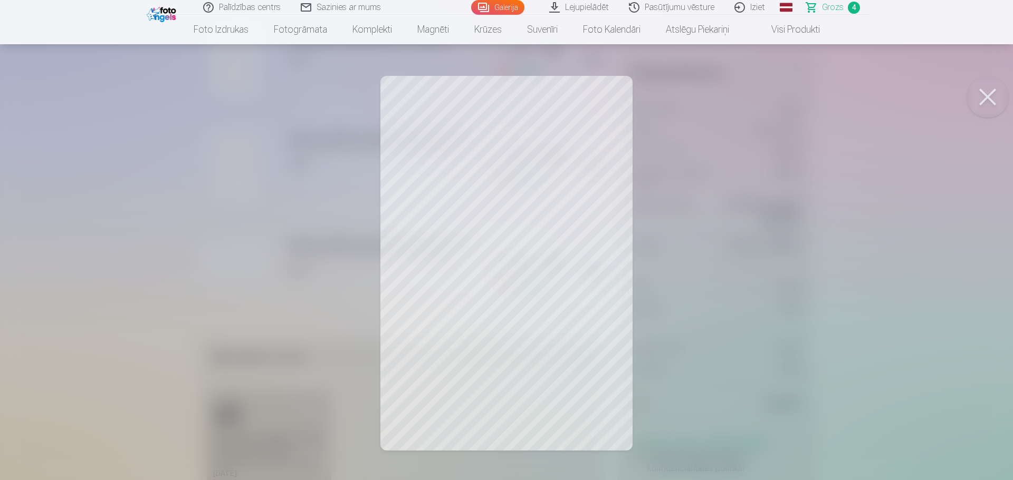
click at [986, 95] on button at bounding box center [987, 97] width 42 height 42
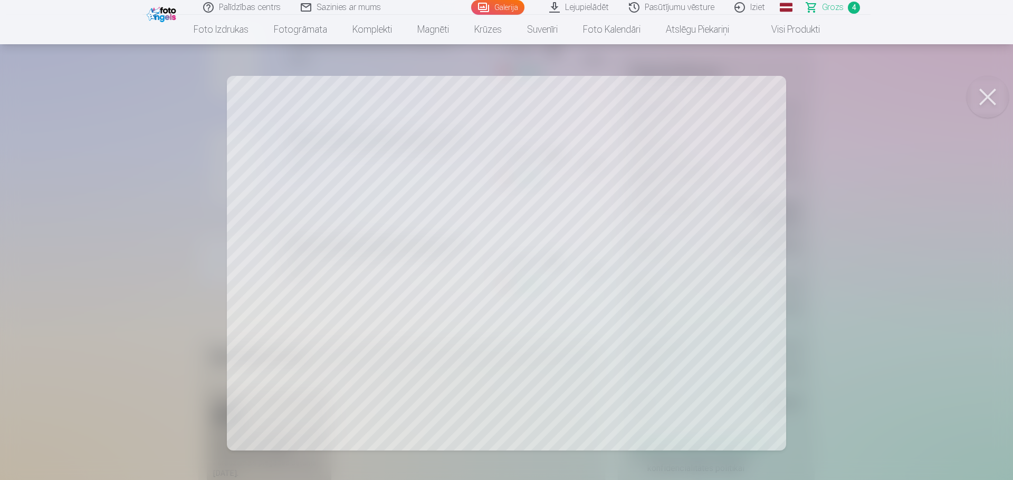
click at [982, 101] on button at bounding box center [987, 97] width 42 height 42
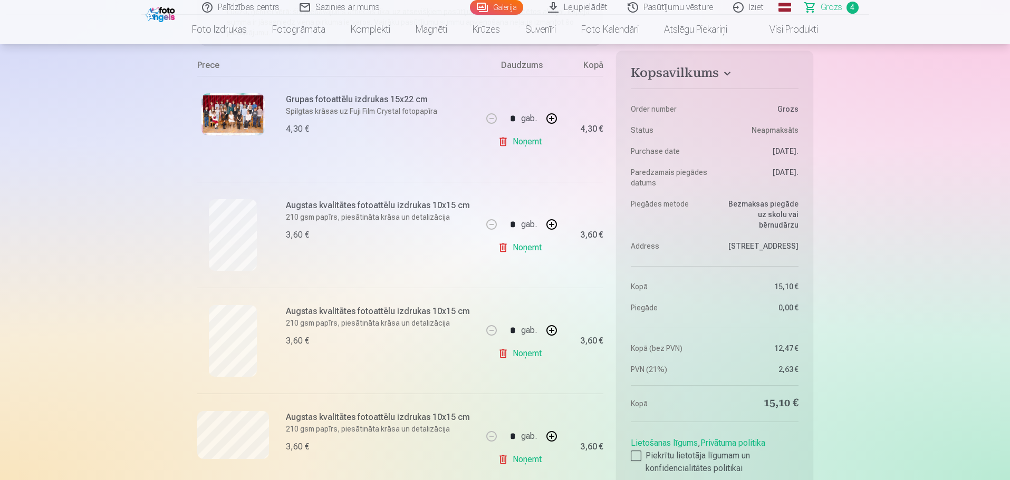
scroll to position [211, 0]
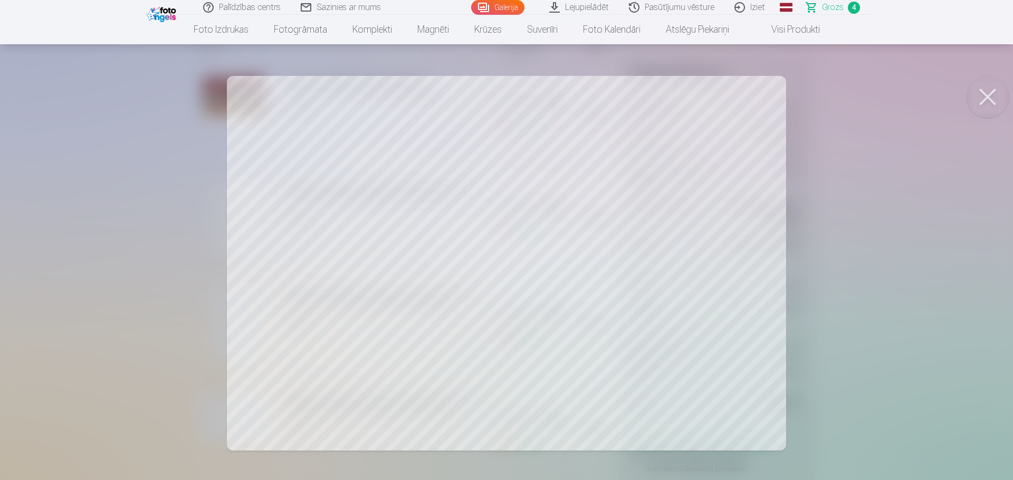
click at [985, 99] on button at bounding box center [987, 97] width 42 height 42
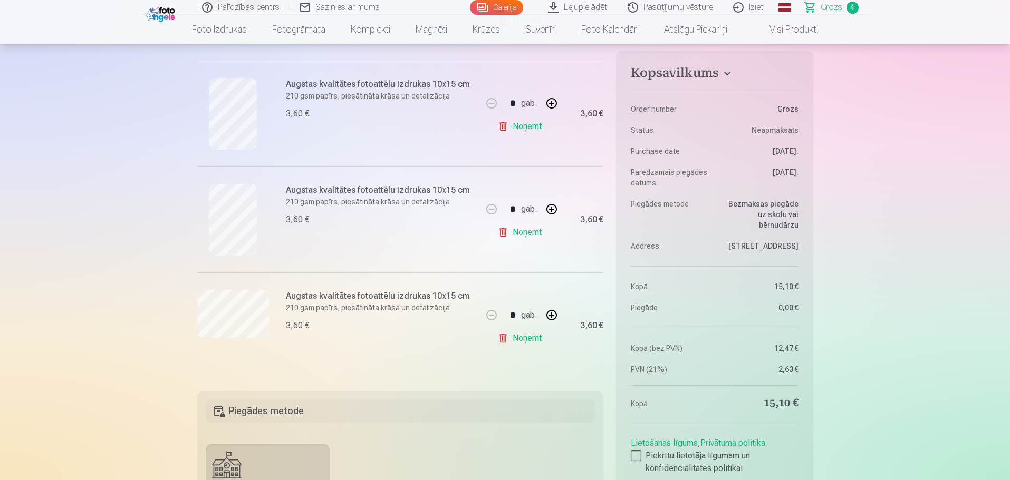
scroll to position [316, 0]
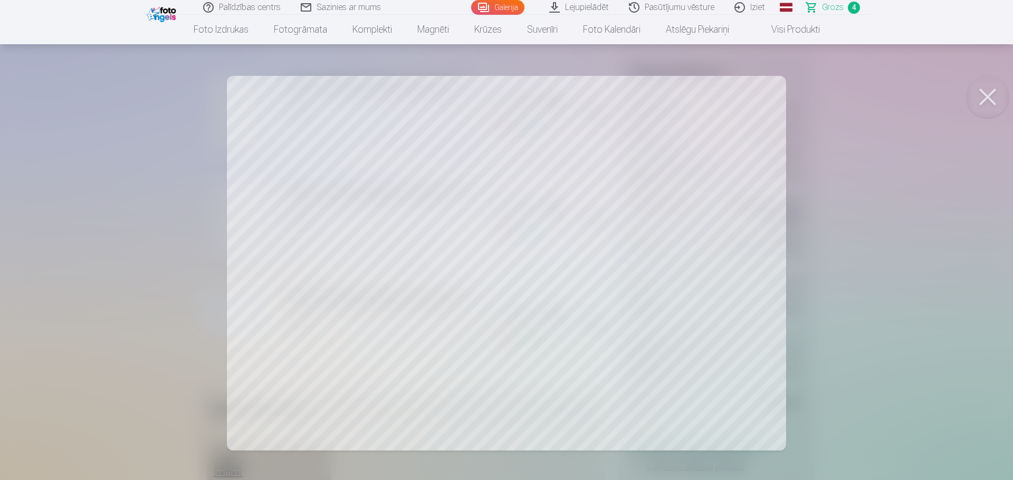
click at [997, 88] on button at bounding box center [987, 97] width 42 height 42
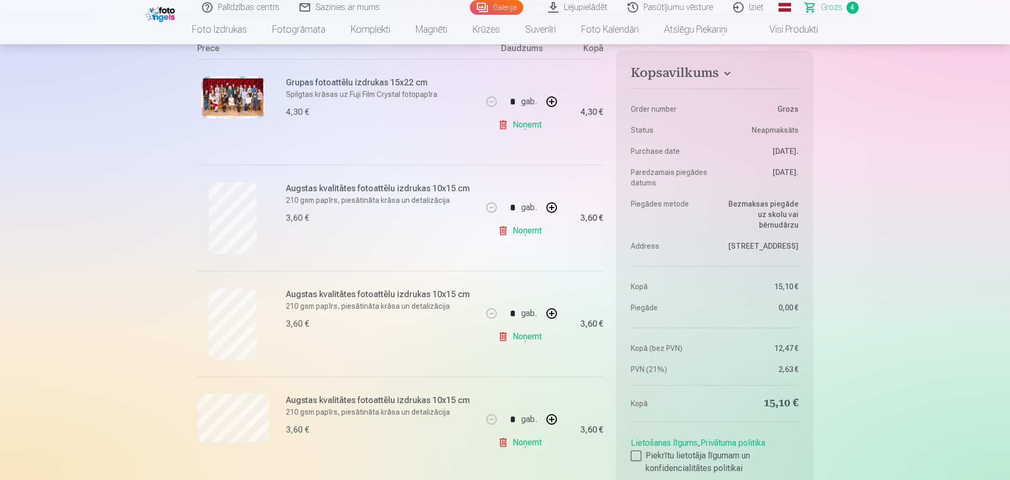
scroll to position [105, 0]
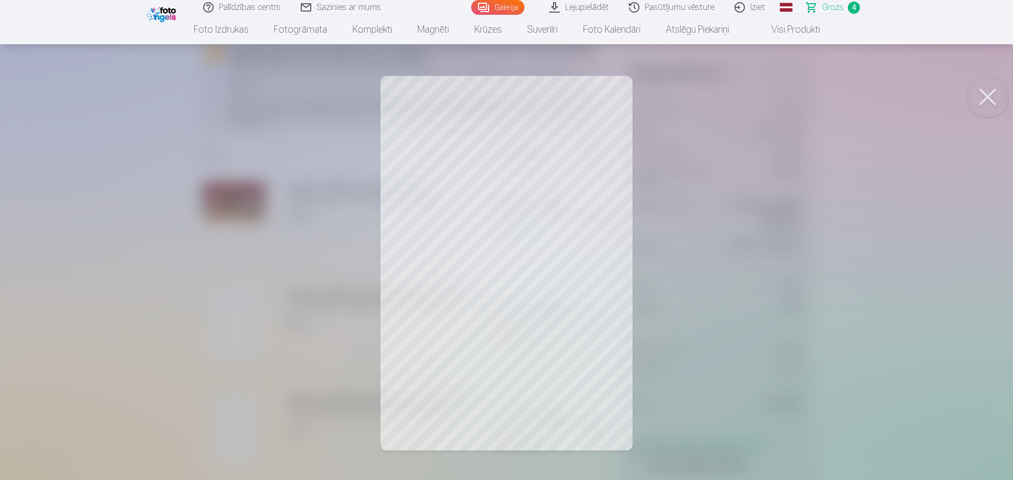
drag, startPoint x: 990, startPoint y: 96, endPoint x: 961, endPoint y: 97, distance: 28.5
click at [990, 97] on button at bounding box center [987, 97] width 42 height 42
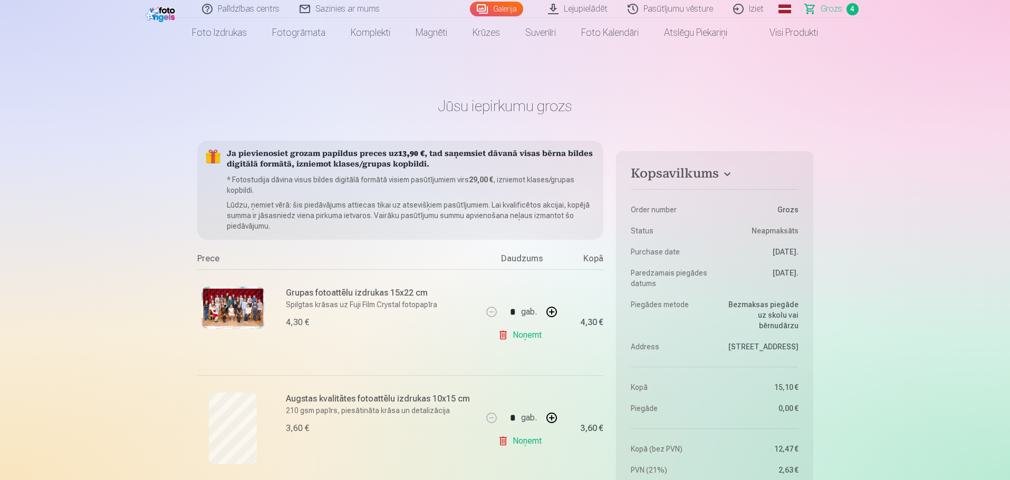
scroll to position [0, 0]
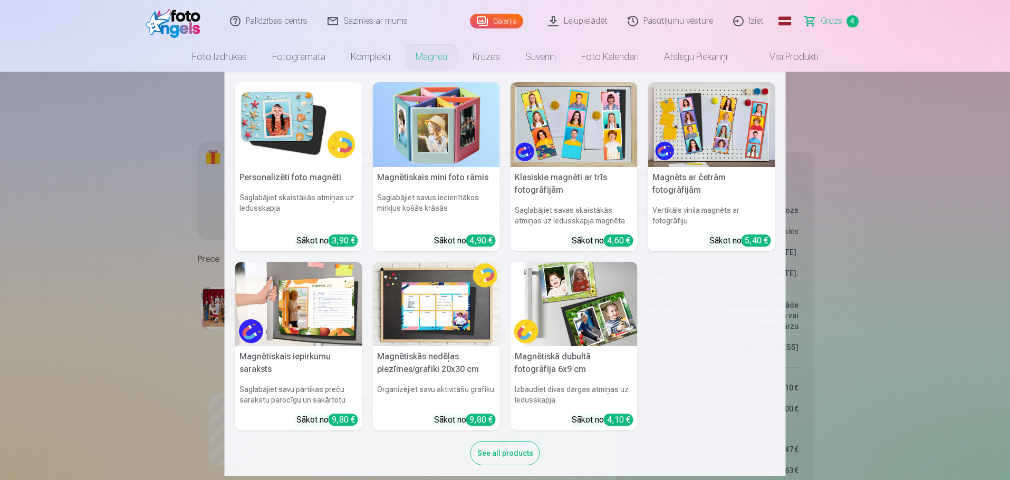
click at [424, 61] on link "Magnēti" at bounding box center [431, 57] width 57 height 30
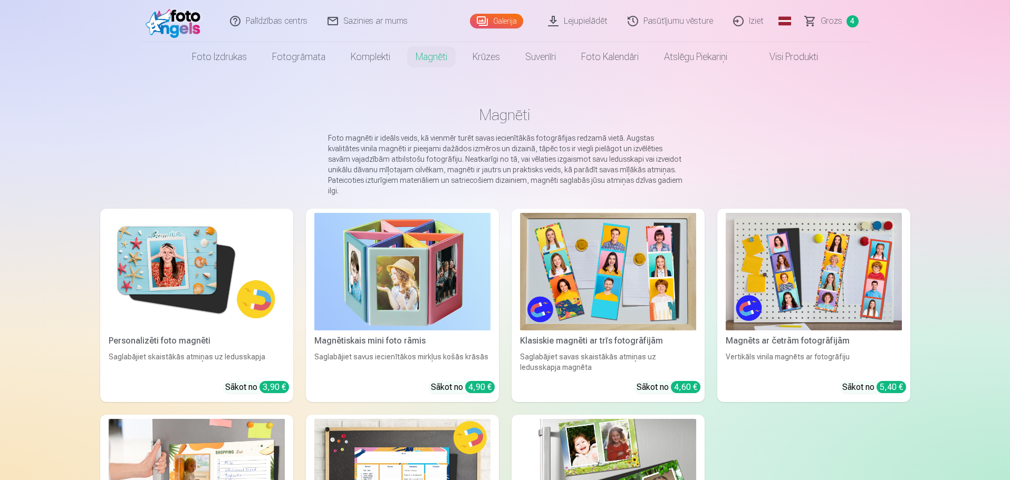
click at [172, 303] on img at bounding box center [197, 272] width 176 height 118
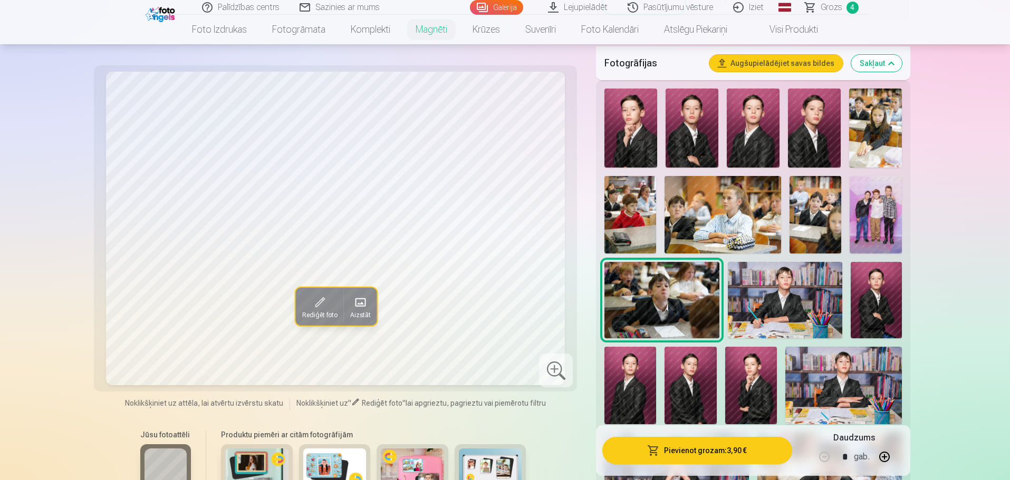
scroll to position [316, 0]
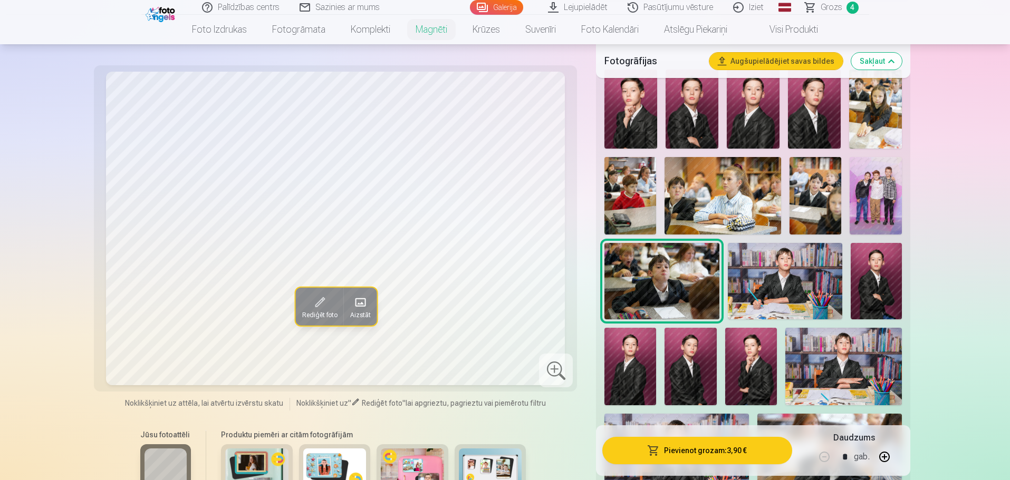
click at [791, 270] on img at bounding box center [785, 281] width 114 height 76
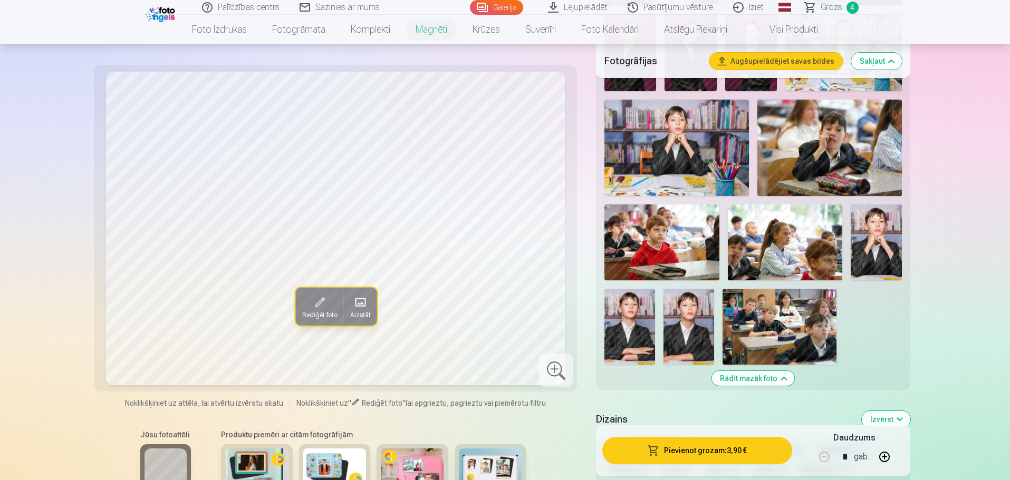
scroll to position [633, 0]
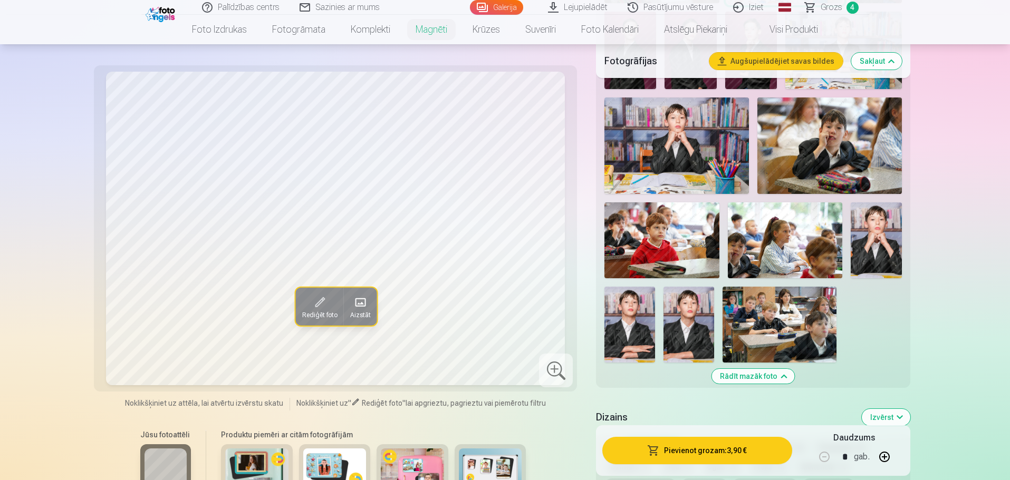
click at [663, 128] on img at bounding box center [676, 146] width 145 height 96
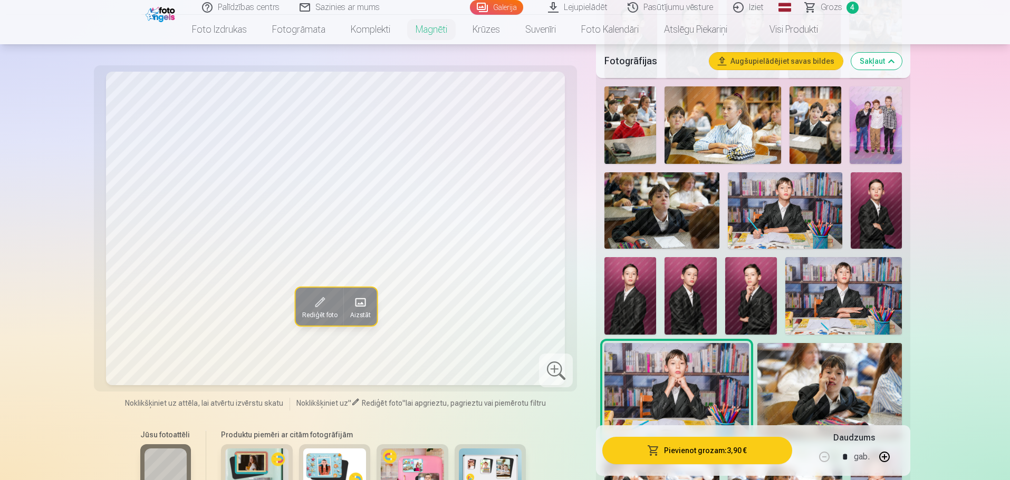
scroll to position [369, 0]
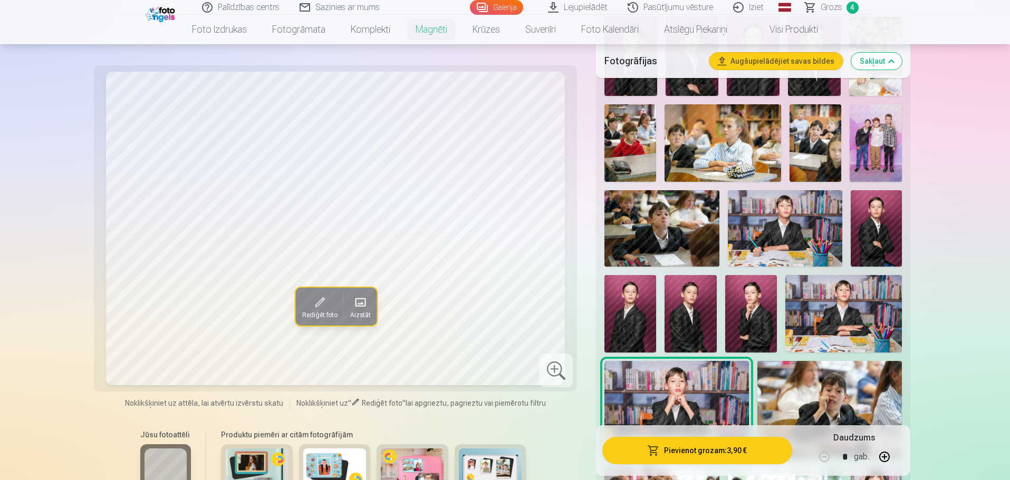
click at [807, 209] on img at bounding box center [785, 228] width 114 height 76
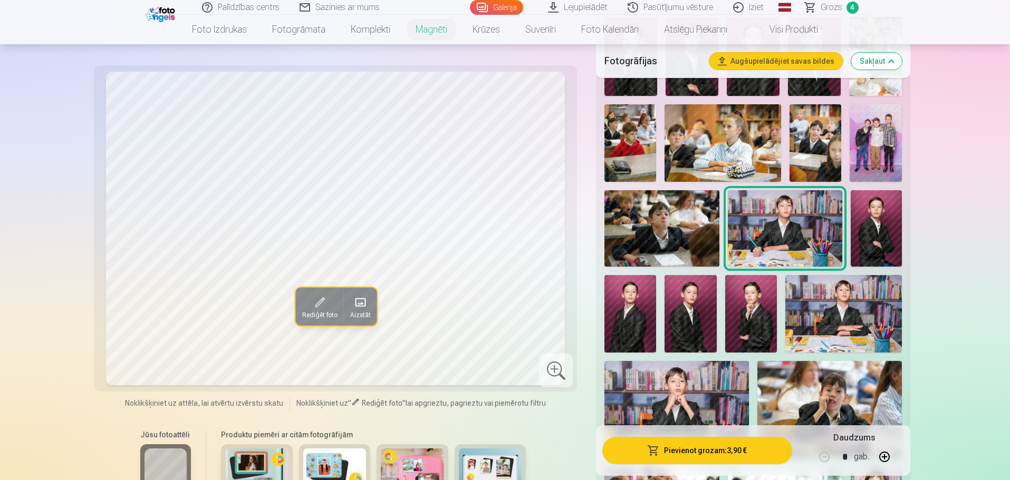
click at [669, 365] on img at bounding box center [676, 409] width 145 height 96
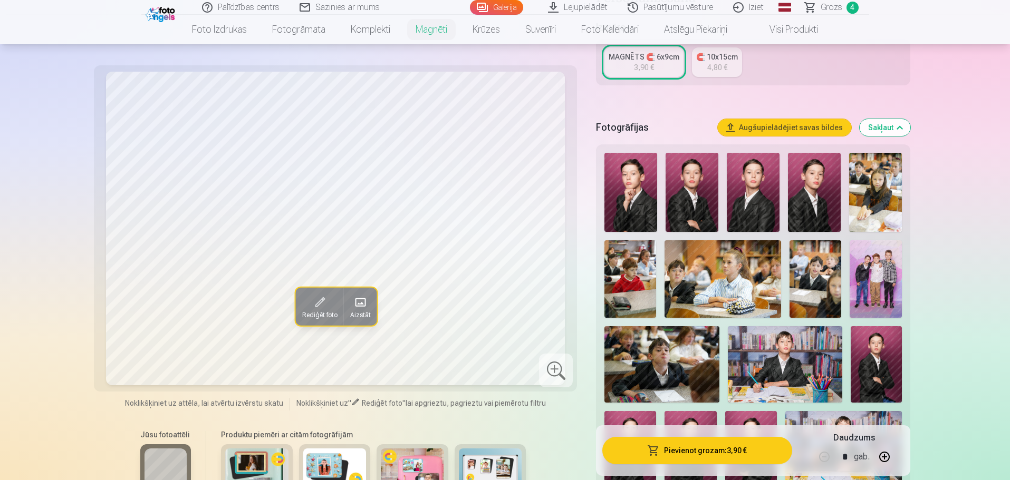
scroll to position [211, 0]
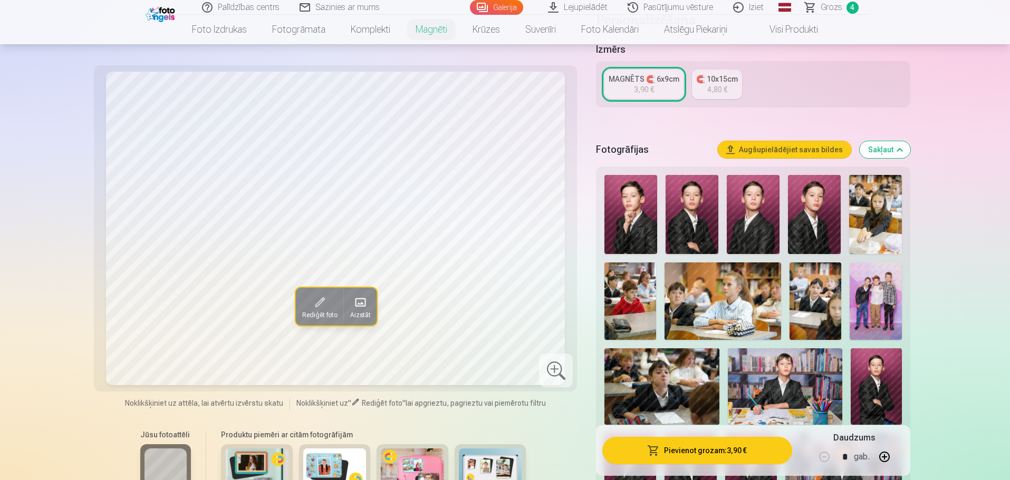
click at [631, 225] on img at bounding box center [630, 214] width 53 height 79
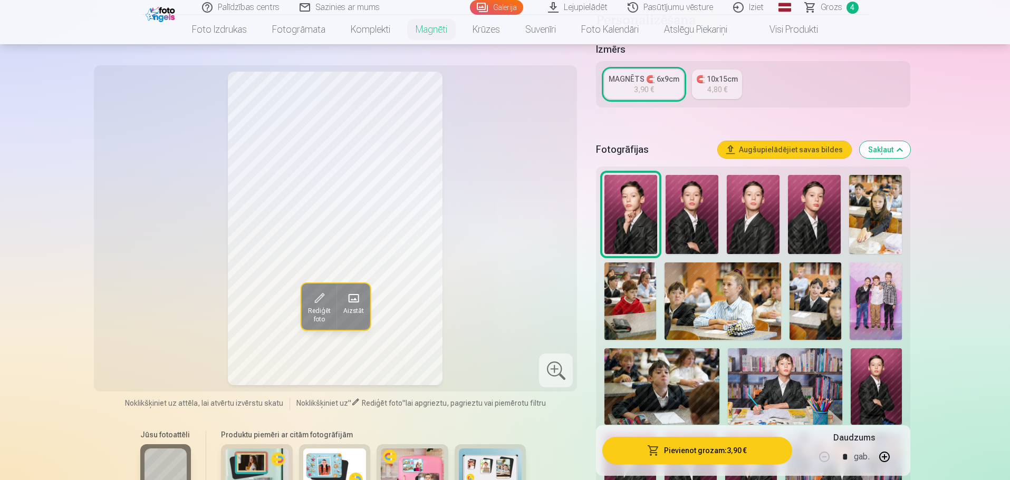
click at [694, 199] on img at bounding box center [692, 214] width 53 height 79
click at [748, 201] on img at bounding box center [753, 214] width 53 height 79
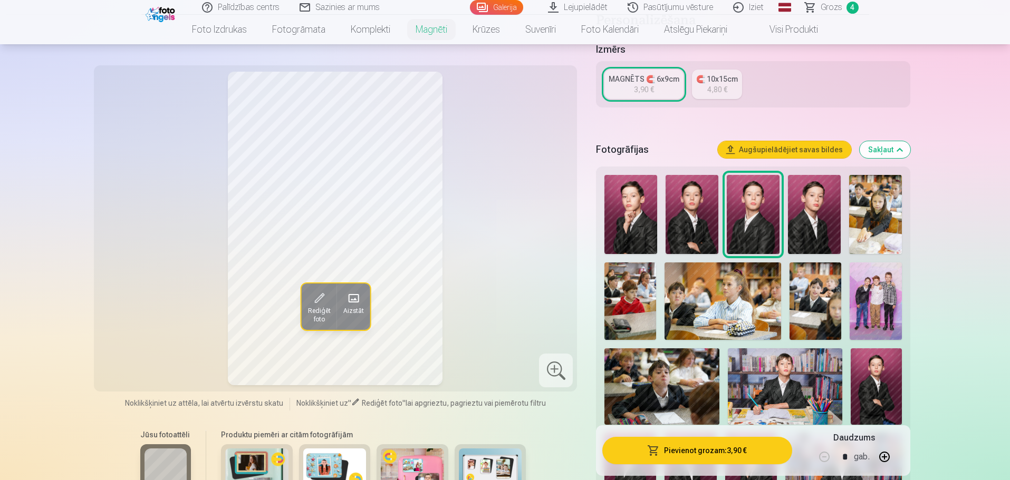
click at [803, 203] on img at bounding box center [814, 214] width 53 height 79
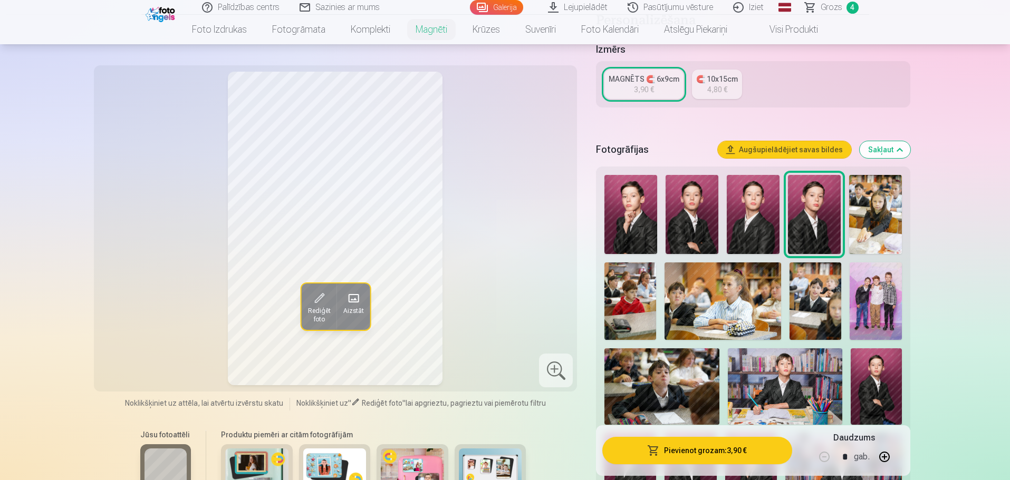
click at [688, 298] on img at bounding box center [723, 302] width 117 height 78
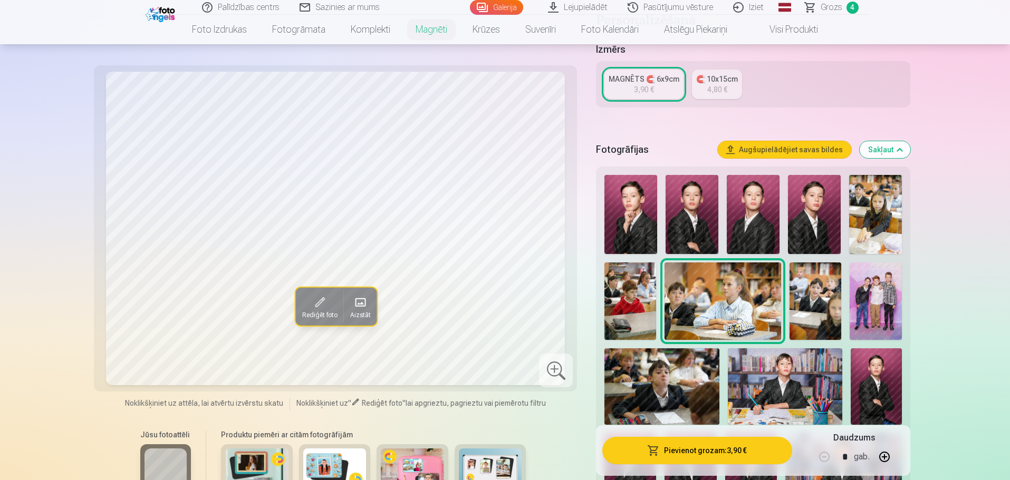
click at [823, 280] on img at bounding box center [816, 302] width 52 height 78
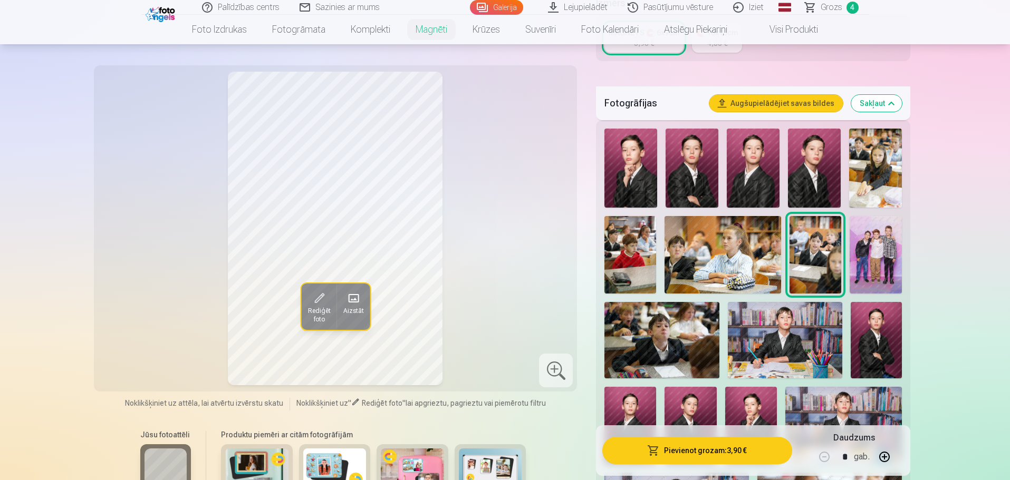
scroll to position [316, 0]
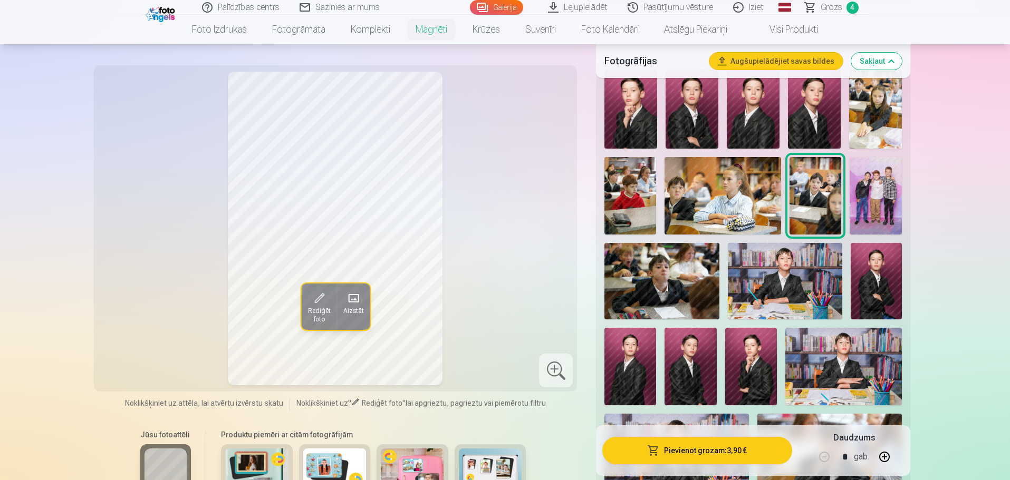
click at [880, 179] on img at bounding box center [876, 196] width 52 height 78
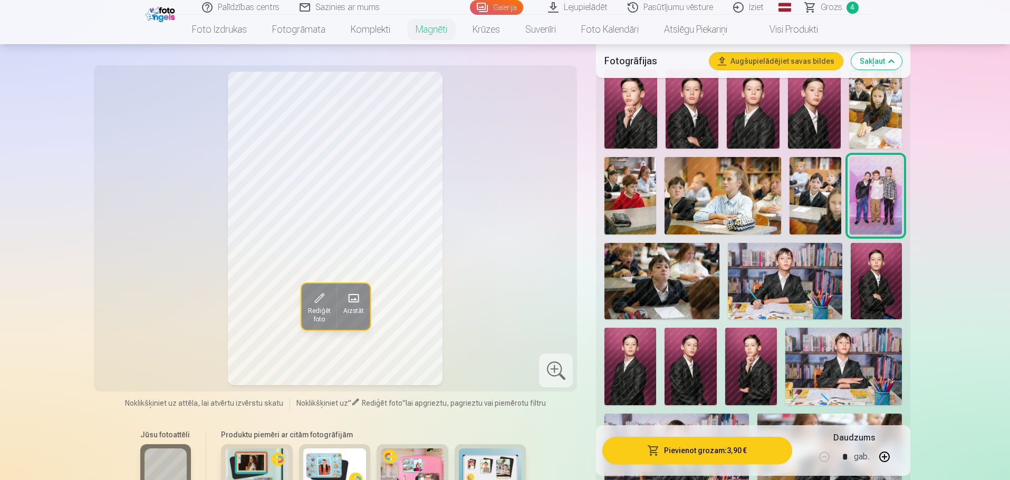
click at [687, 274] on img at bounding box center [661, 281] width 114 height 76
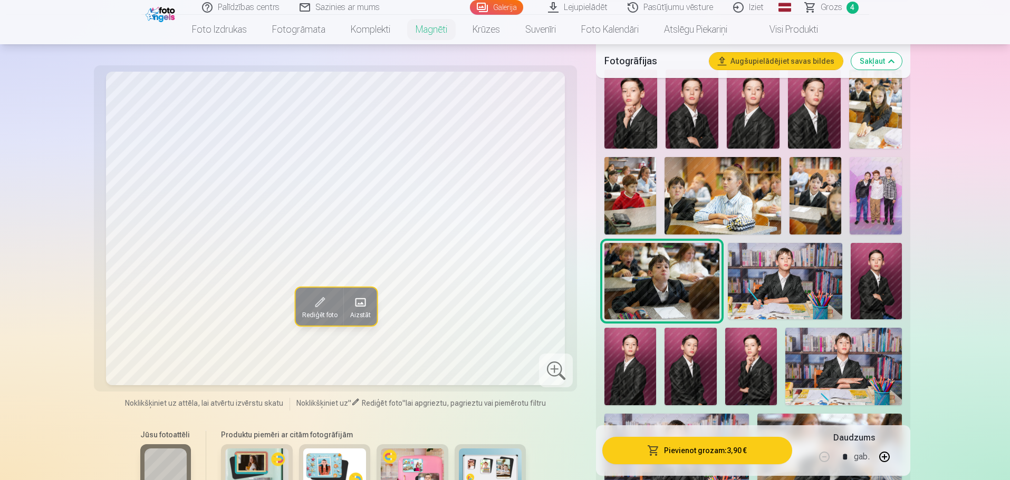
click at [792, 278] on img at bounding box center [785, 281] width 114 height 76
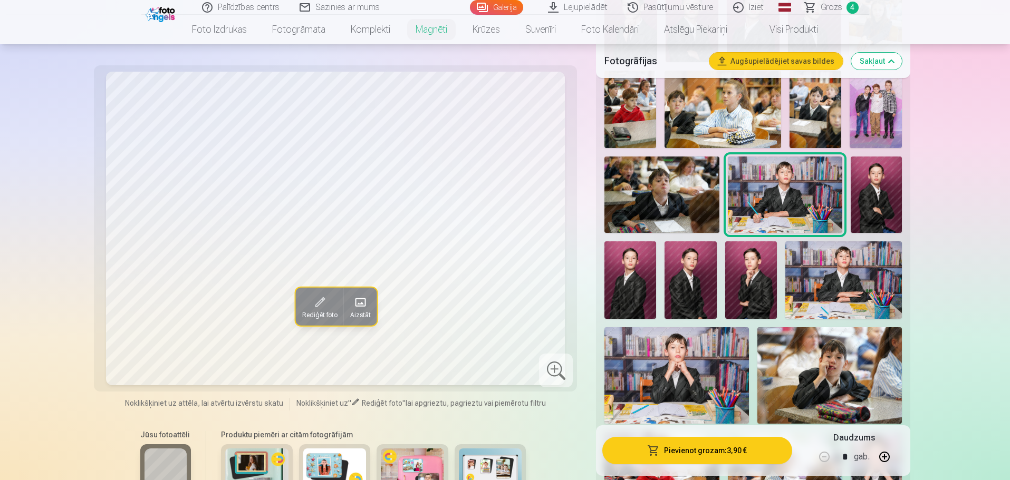
scroll to position [422, 0]
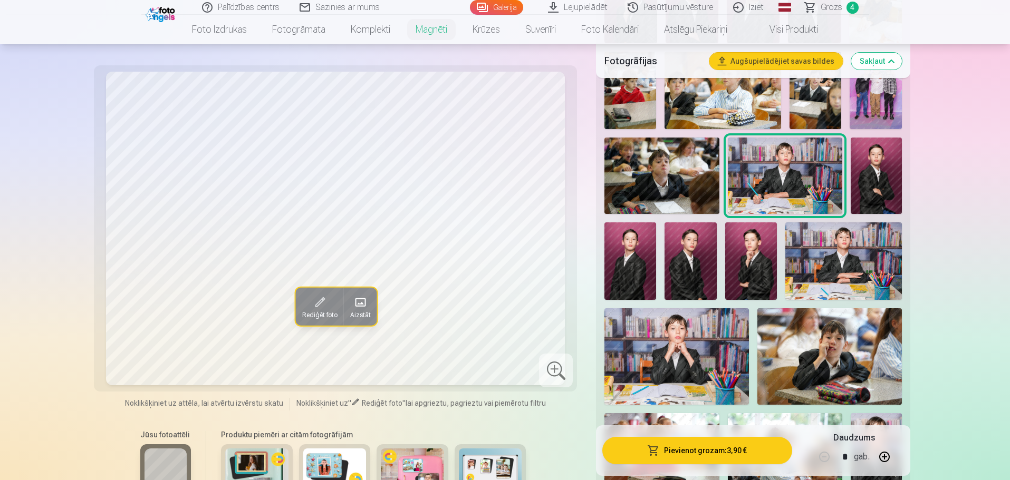
click at [711, 324] on img at bounding box center [676, 357] width 145 height 96
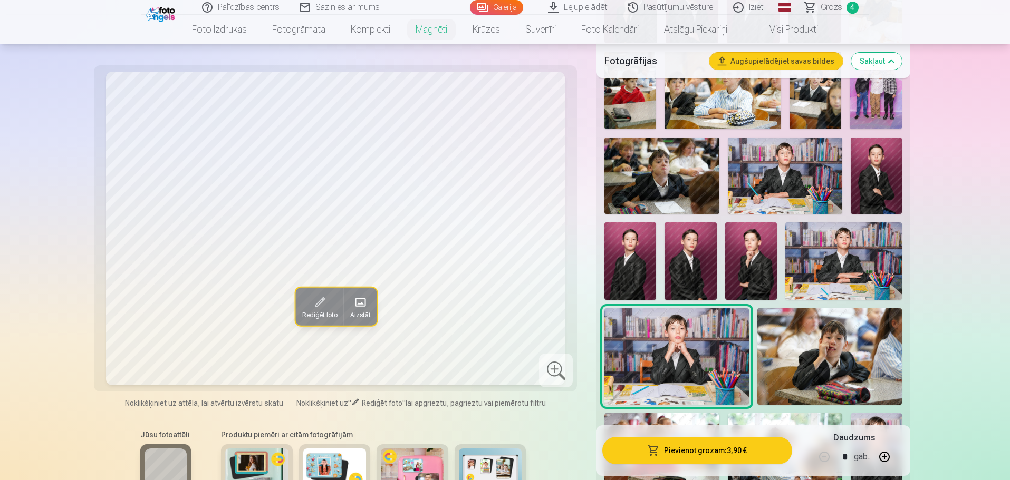
click at [863, 260] on img at bounding box center [843, 262] width 117 height 78
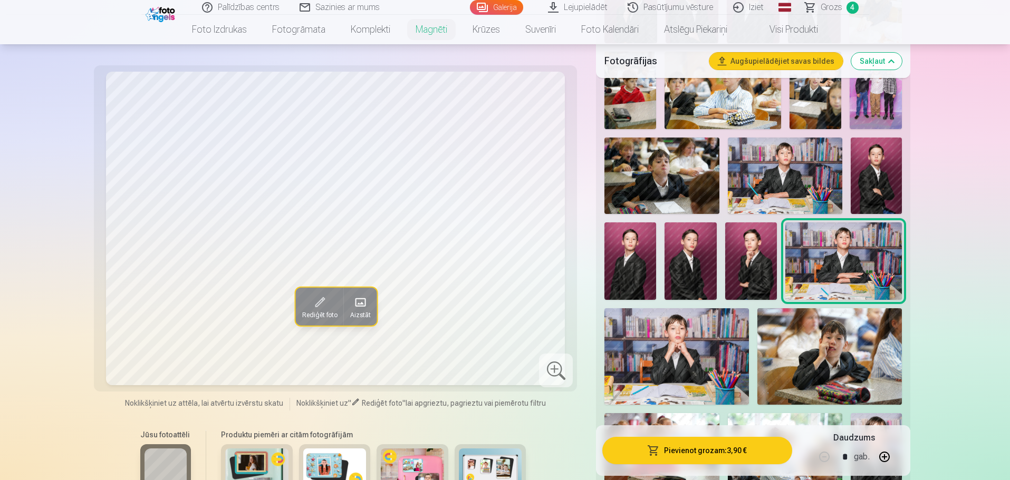
click at [705, 336] on img at bounding box center [676, 357] width 145 height 96
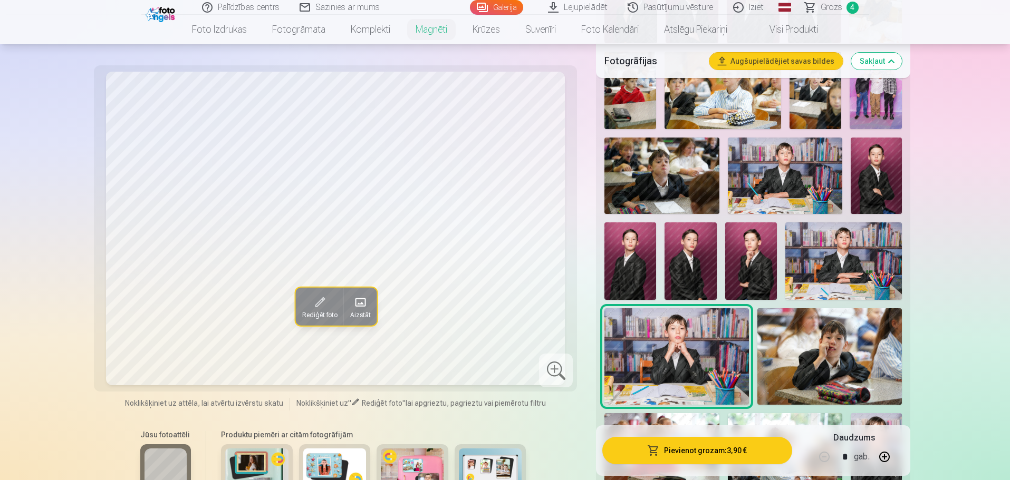
click at [811, 146] on img at bounding box center [785, 176] width 114 height 76
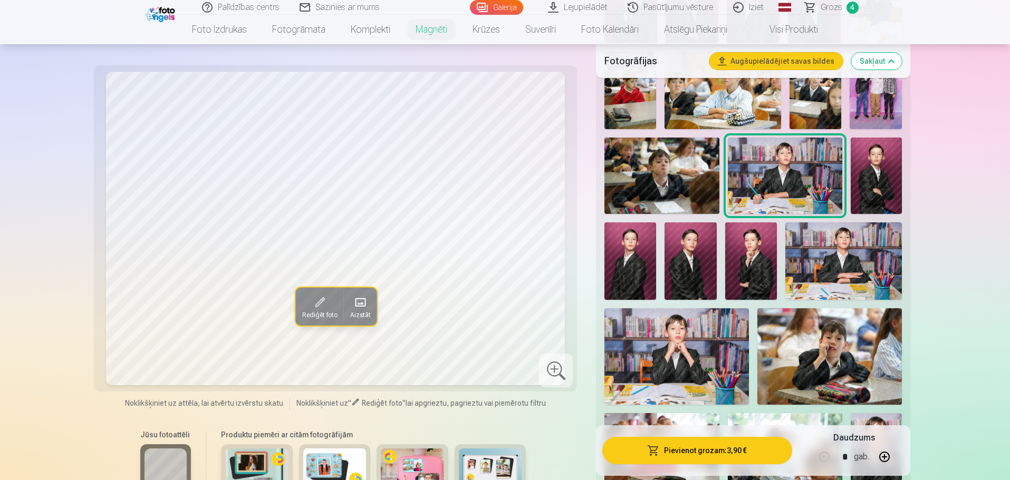
click at [669, 342] on img at bounding box center [676, 357] width 145 height 96
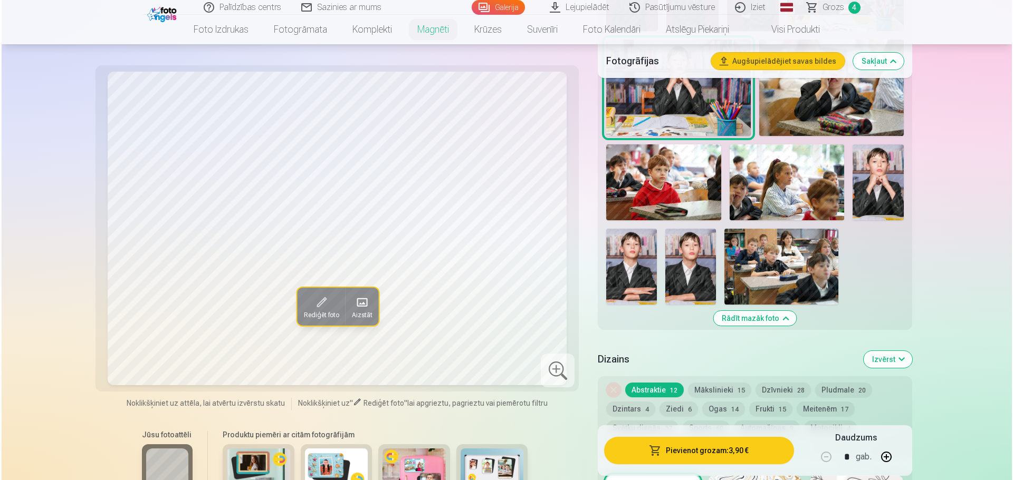
scroll to position [580, 0]
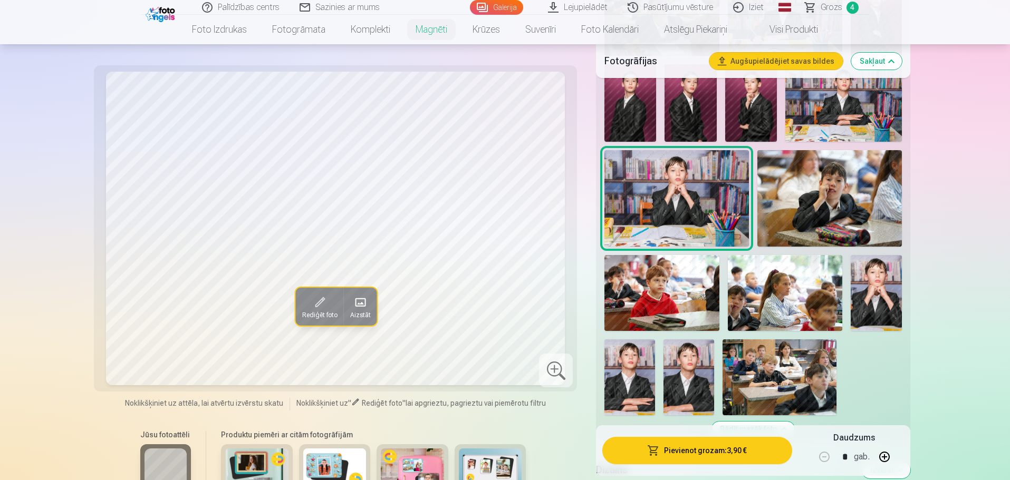
click at [675, 455] on button "Pievienot grozam : 3,90 €" at bounding box center [696, 450] width 189 height 27
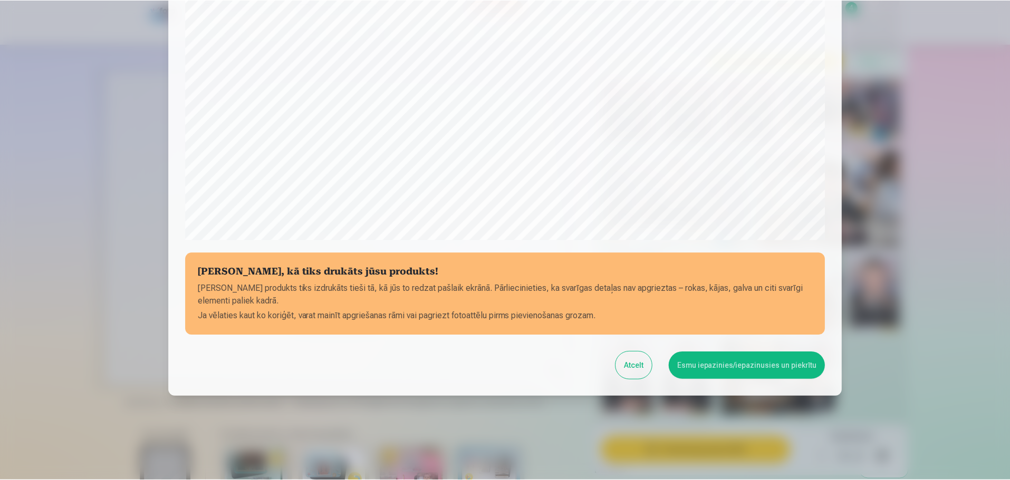
scroll to position [279, 0]
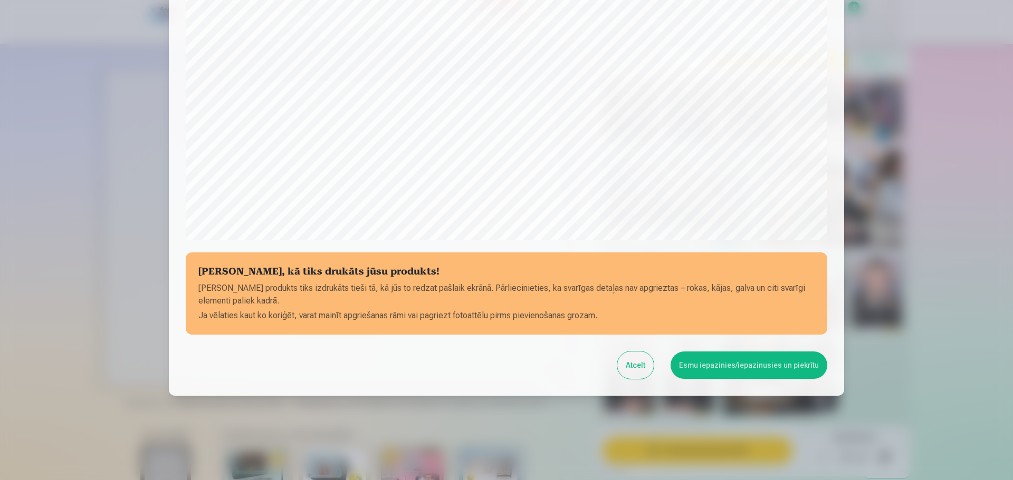
click at [741, 369] on button "Esmu iepazinies/iepazinusies un piekrītu" at bounding box center [748, 365] width 157 height 27
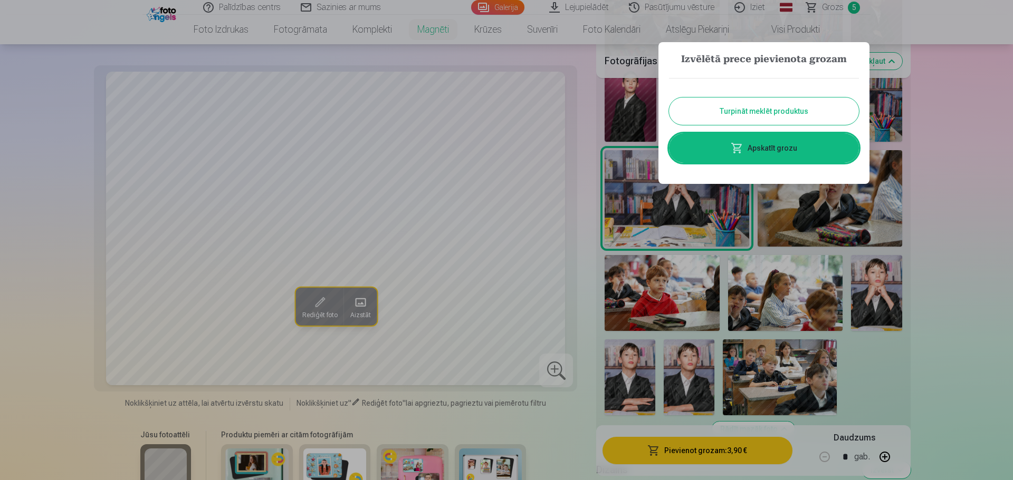
click at [763, 119] on button "Turpināt meklēt produktus" at bounding box center [764, 111] width 190 height 27
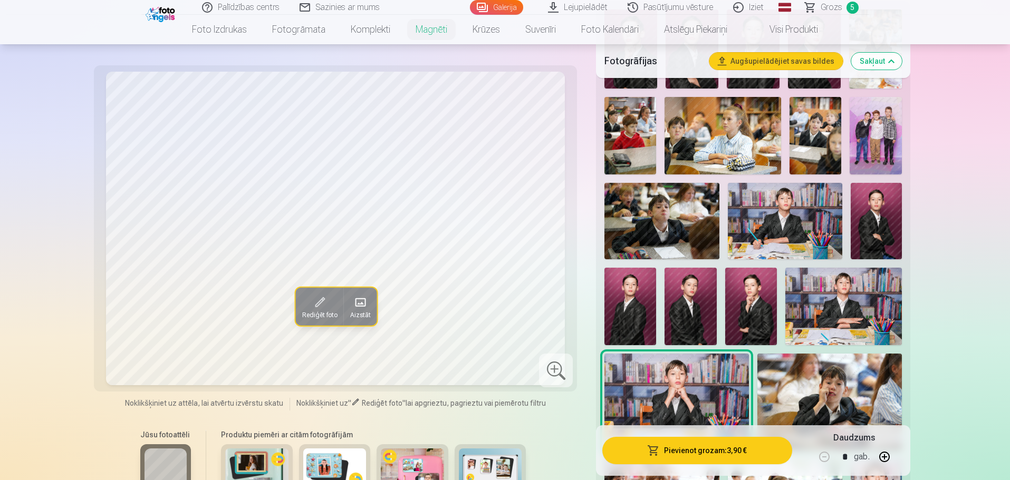
scroll to position [316, 0]
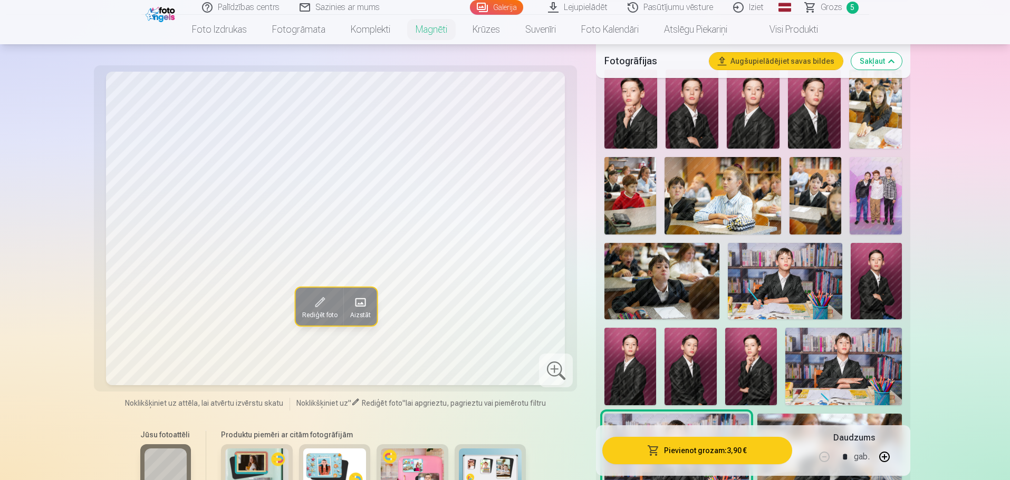
click at [786, 254] on img at bounding box center [785, 281] width 114 height 76
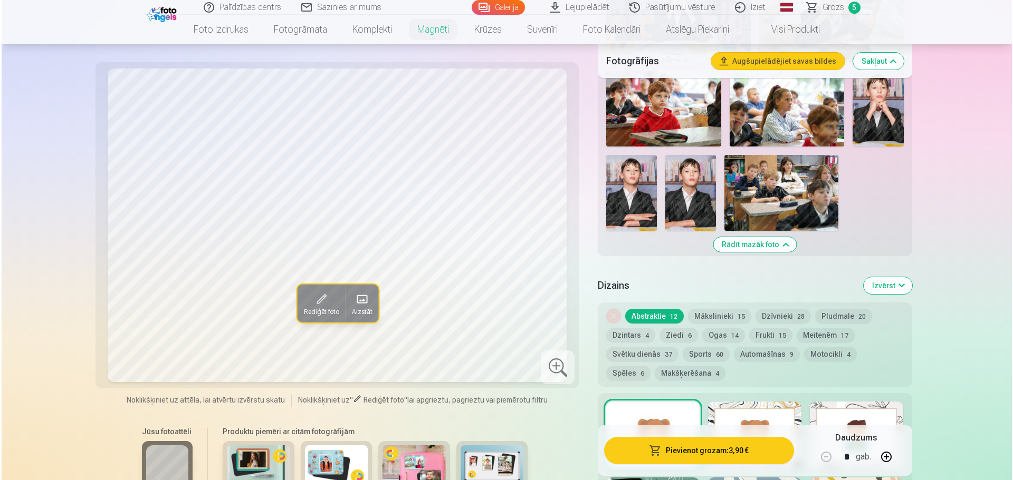
scroll to position [791, 0]
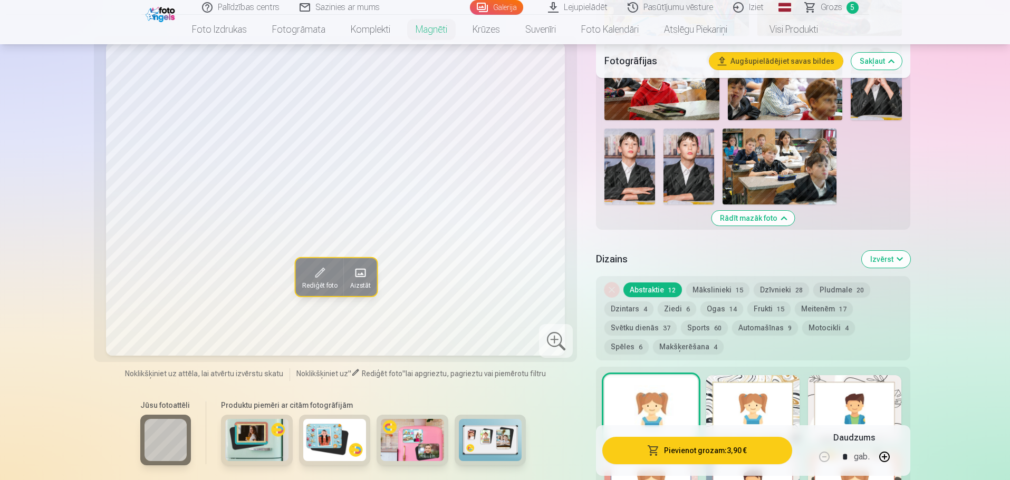
click at [745, 453] on button "Pievienot grozam : 3,90 €" at bounding box center [696, 450] width 189 height 27
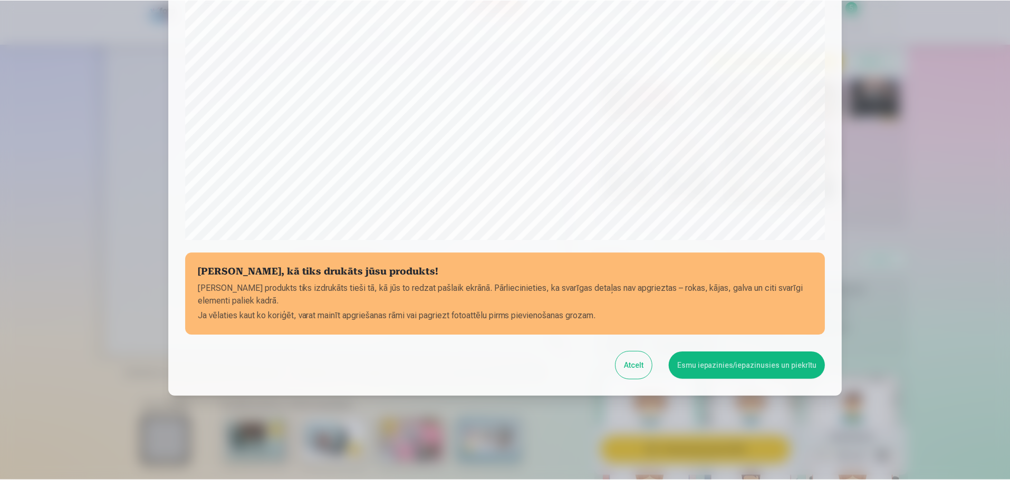
scroll to position [279, 0]
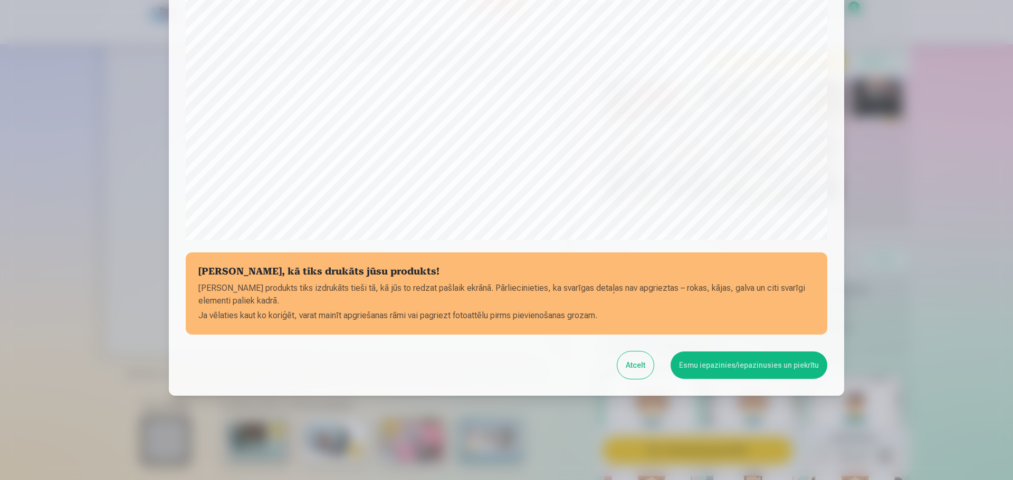
click at [754, 368] on button "Esmu iepazinies/iepazinusies un piekrītu" at bounding box center [748, 365] width 157 height 27
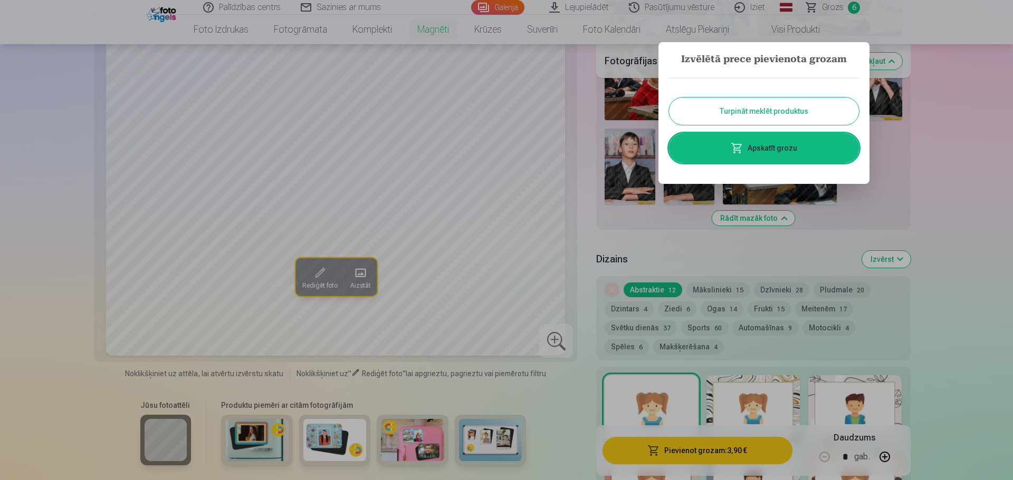
click at [780, 106] on button "Turpināt meklēt produktus" at bounding box center [764, 111] width 190 height 27
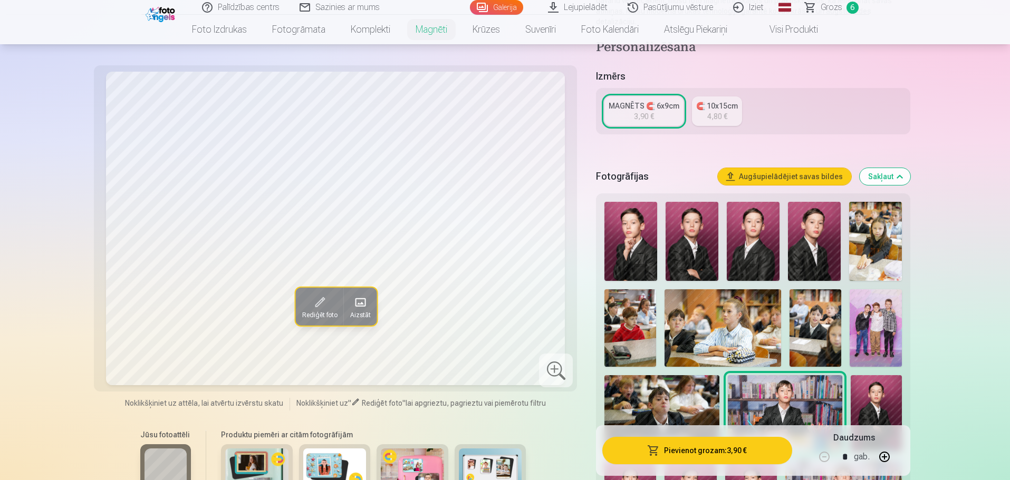
scroll to position [0, 0]
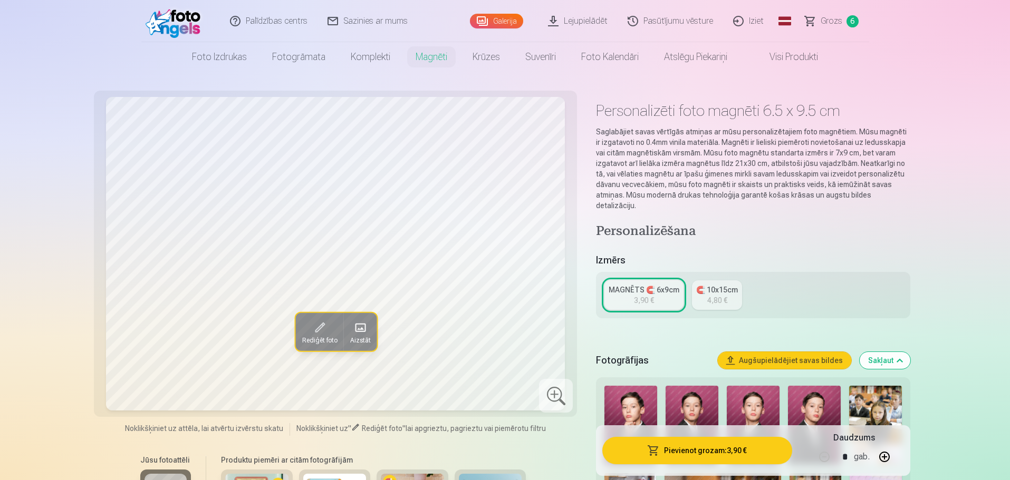
click at [834, 21] on span "Grozs" at bounding box center [832, 21] width 22 height 13
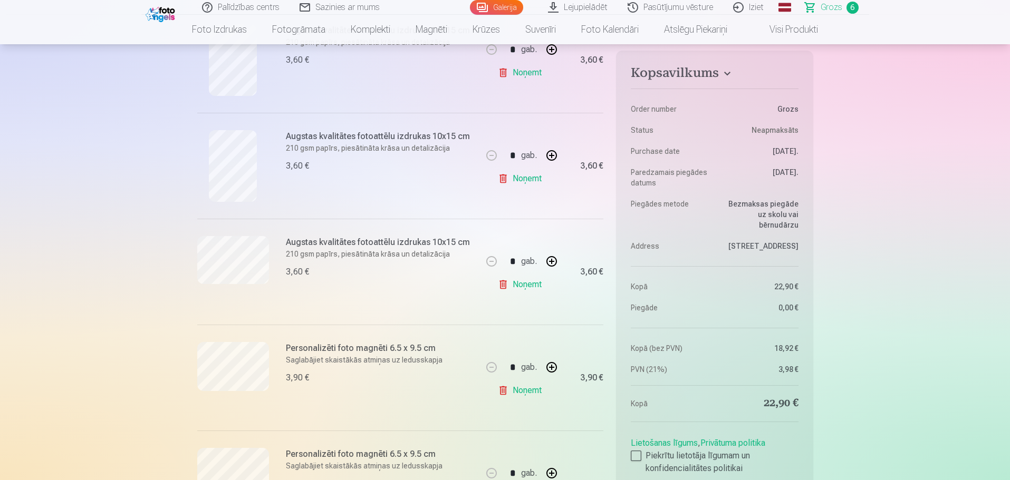
scroll to position [422, 0]
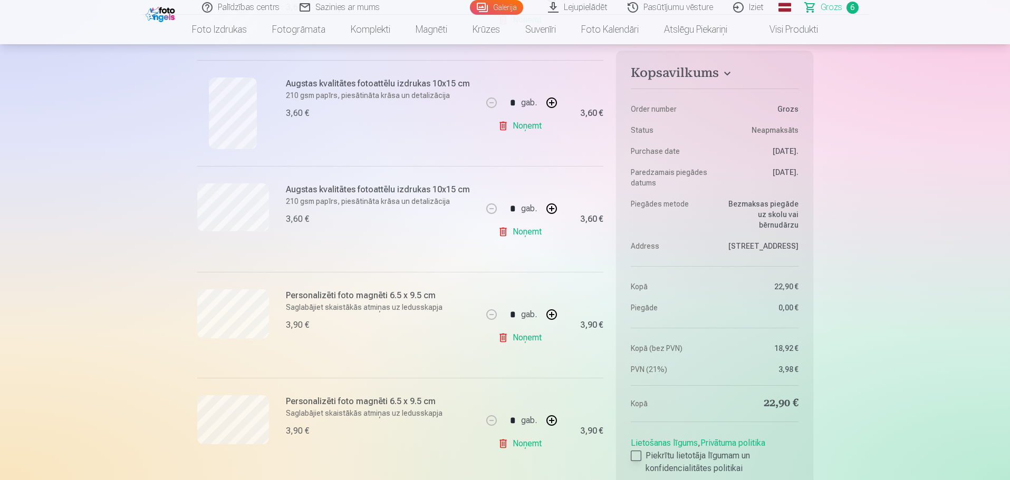
click at [637, 461] on label "Piekrītu lietotāja līgumam un konfidencialitātes politikai" at bounding box center [714, 462] width 167 height 25
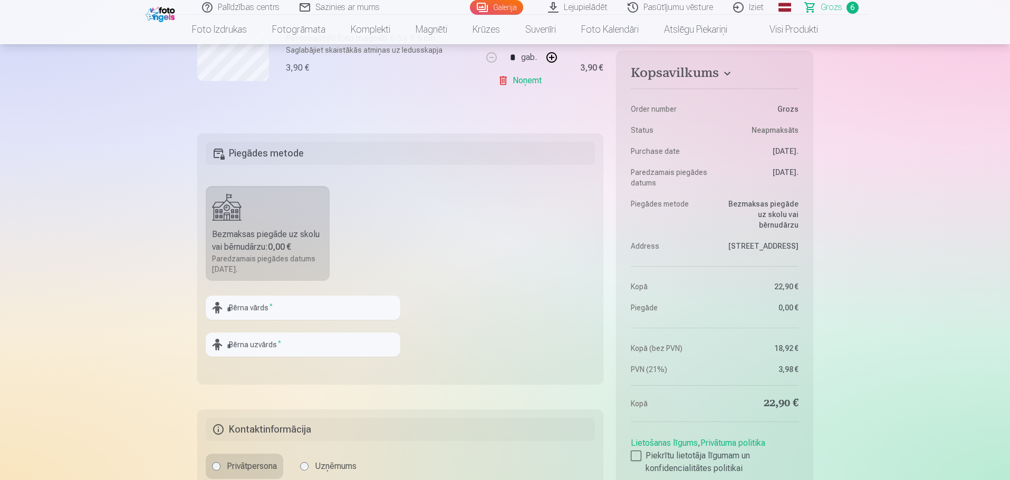
scroll to position [844, 0]
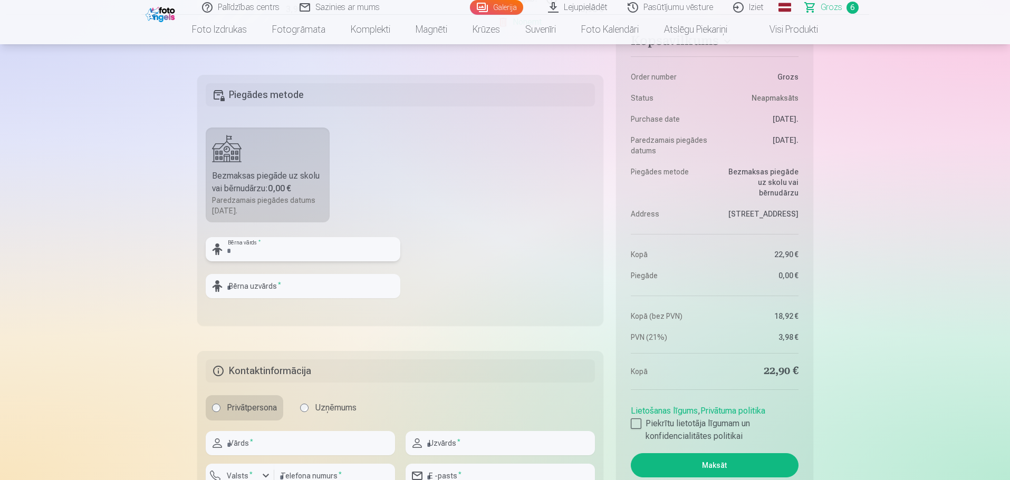
click at [254, 253] on input "text" at bounding box center [303, 249] width 195 height 24
type input "******"
type input "********"
drag, startPoint x: 277, startPoint y: 248, endPoint x: 183, endPoint y: 248, distance: 93.9
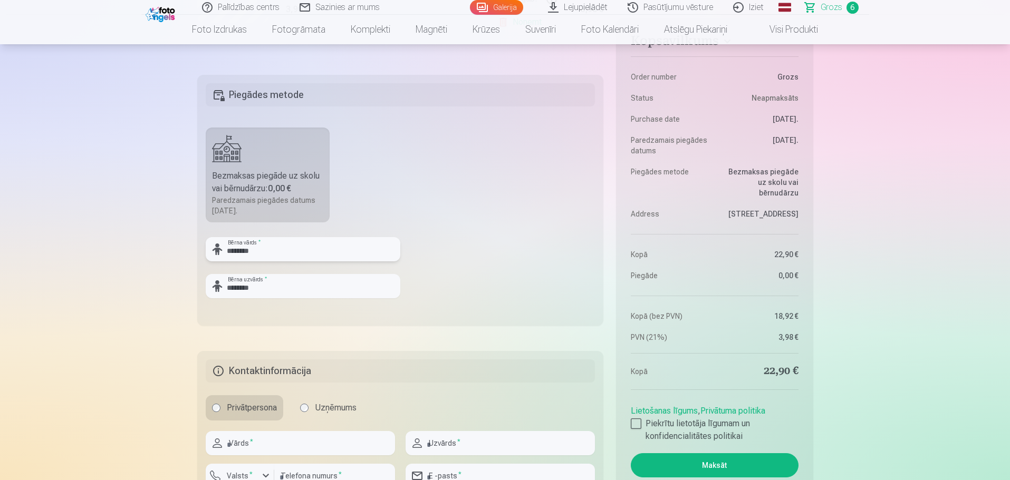
type input "********"
click at [290, 290] on input "********" at bounding box center [303, 286] width 195 height 24
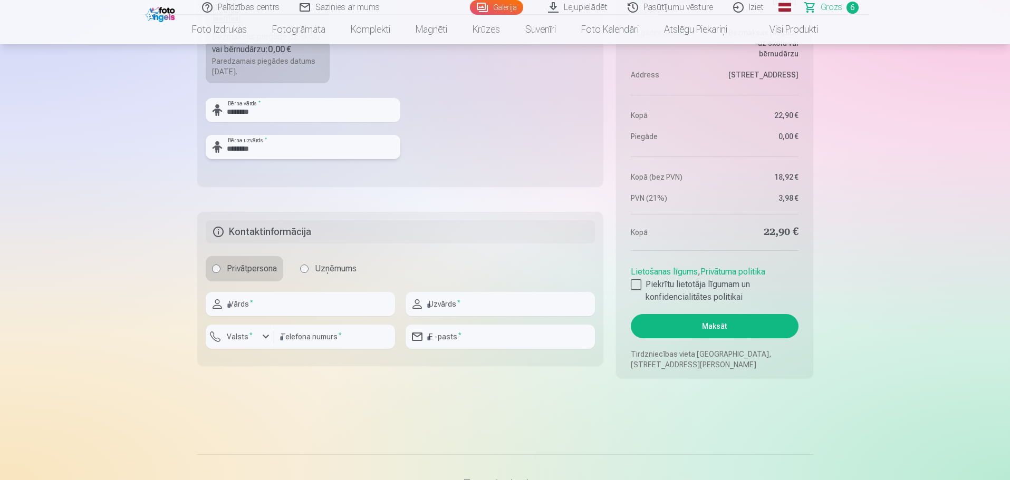
scroll to position [1002, 0]
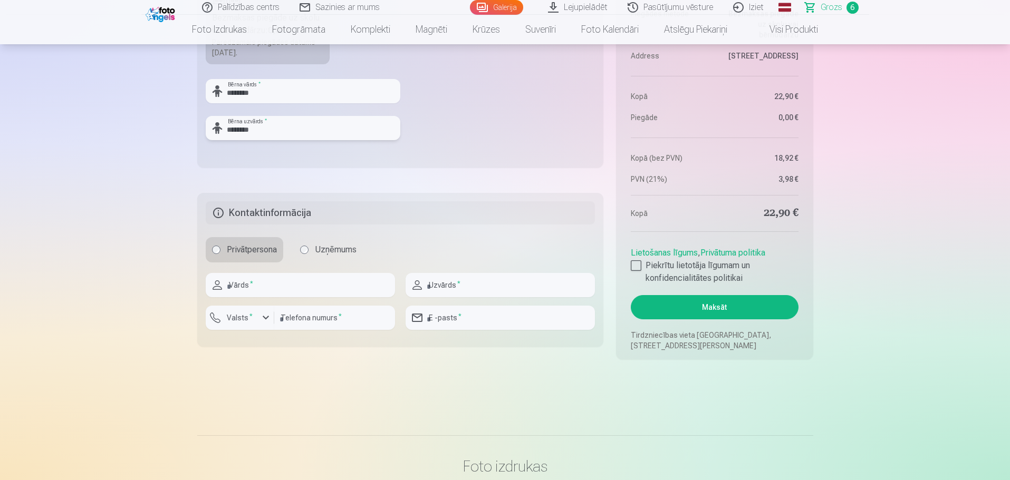
type input "********"
click at [255, 275] on input "text" at bounding box center [300, 285] width 189 height 24
type input "******"
type input "********"
click at [248, 321] on label "Valsts *" at bounding box center [240, 318] width 34 height 11
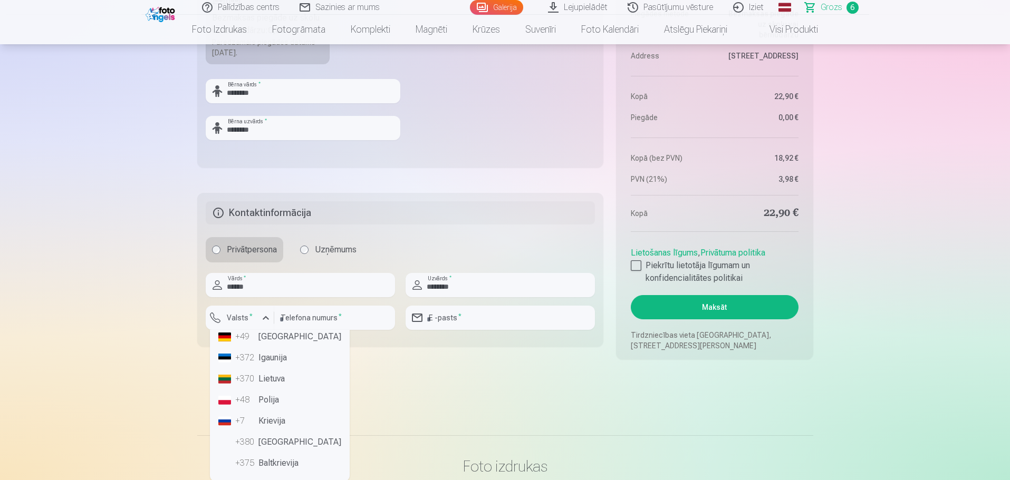
scroll to position [0, 0]
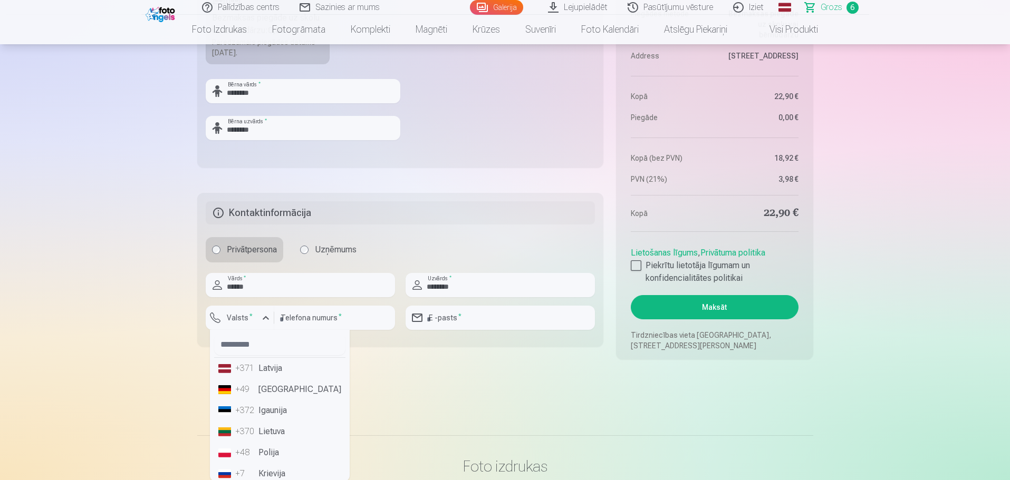
click at [276, 367] on li "+371 Latvija" at bounding box center [279, 368] width 131 height 21
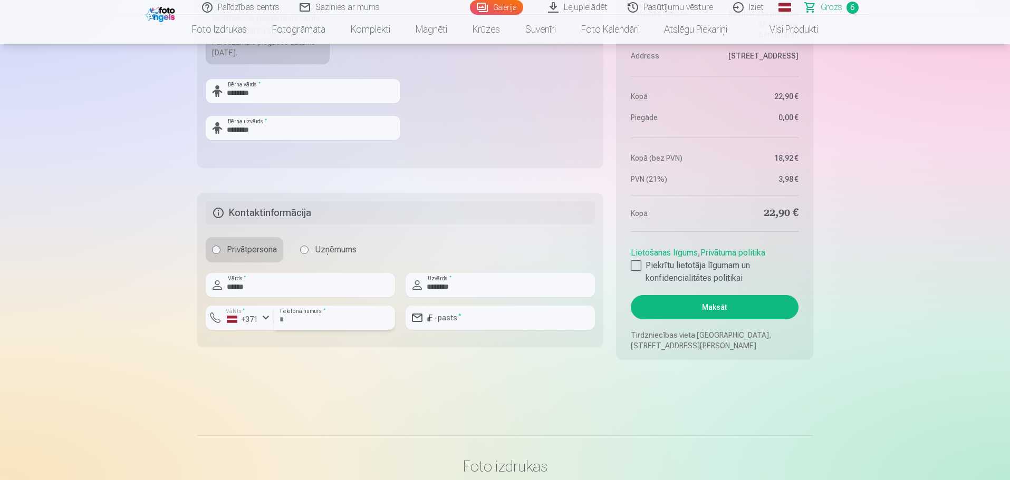
click at [323, 319] on input "number" at bounding box center [334, 318] width 121 height 24
click at [333, 319] on input "number" at bounding box center [334, 318] width 121 height 24
type input "********"
click at [512, 315] on input "email" at bounding box center [500, 318] width 189 height 24
type input "**********"
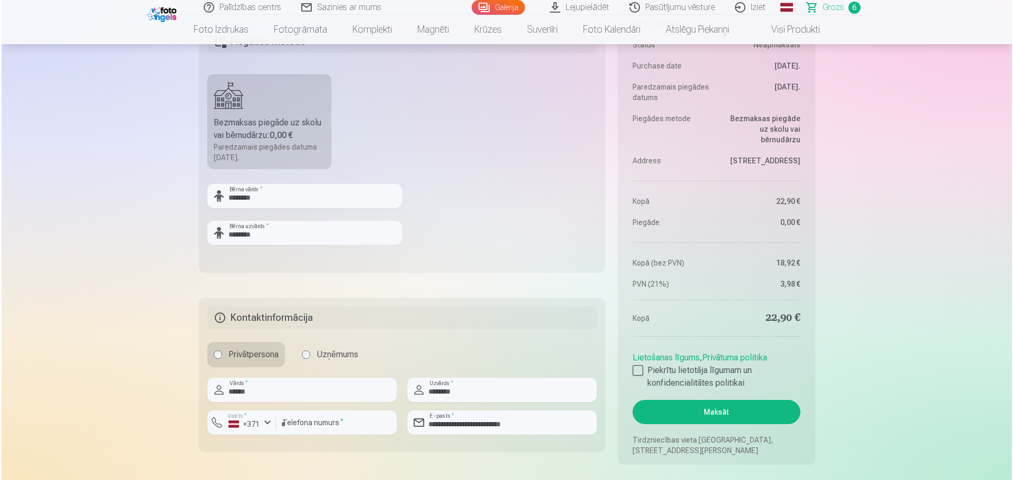
scroll to position [1055, 0]
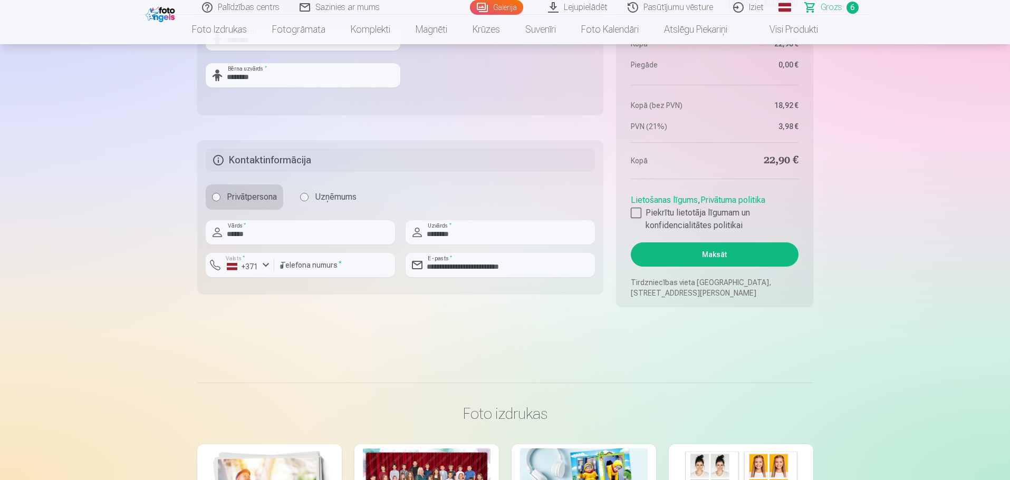
click at [708, 261] on button "Maksāt" at bounding box center [714, 255] width 167 height 24
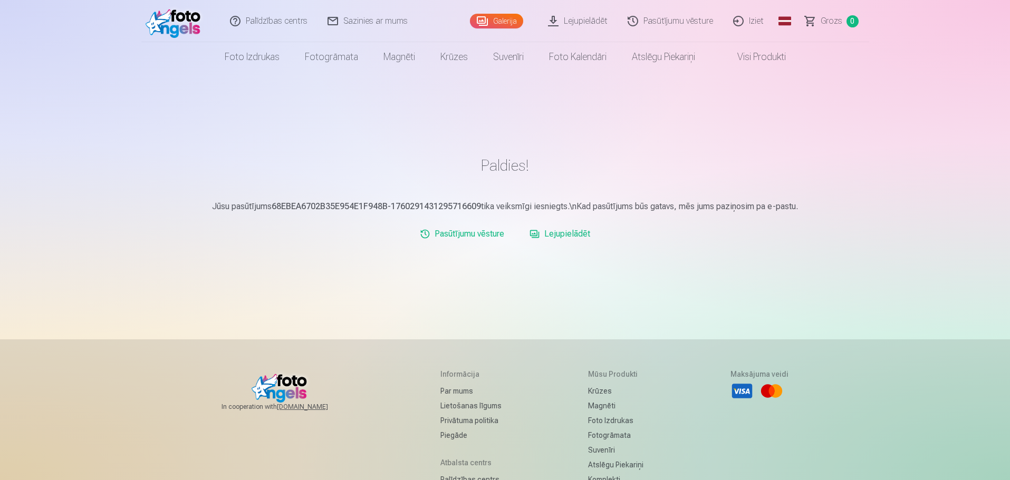
click at [470, 236] on link "Pasūtījumu vēsture" at bounding box center [462, 234] width 93 height 21
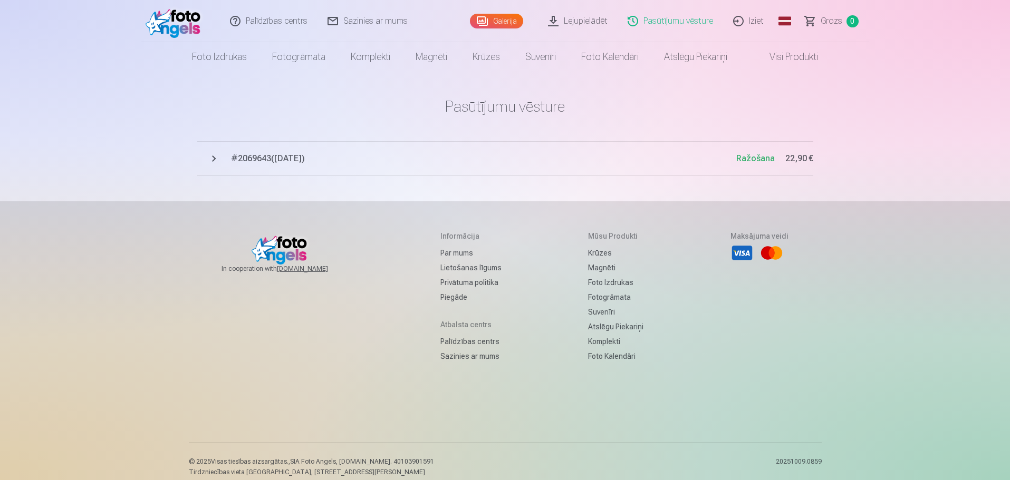
click at [423, 165] on button "# 2069643 ( 12.10.2025 ) Ražošana 22,90 €" at bounding box center [505, 158] width 616 height 35
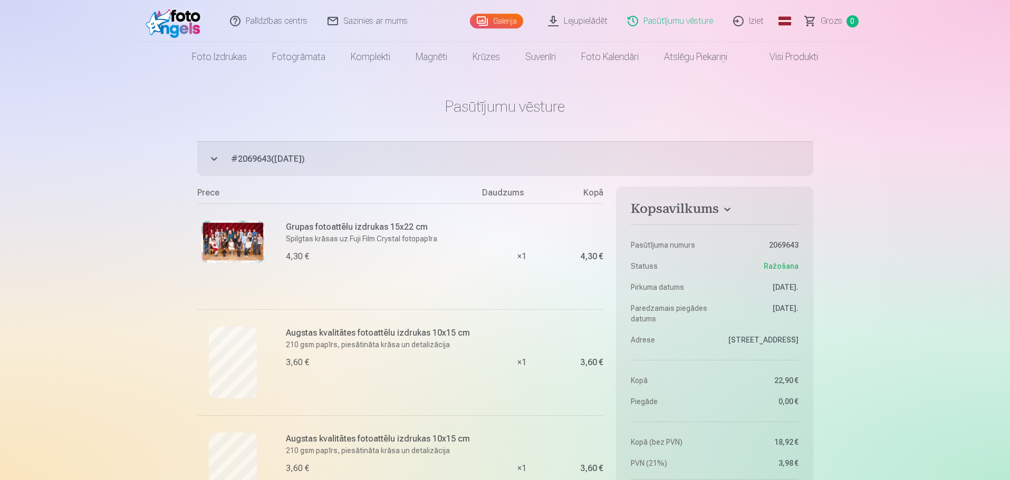
click at [752, 22] on link "Iziet" at bounding box center [749, 21] width 51 height 42
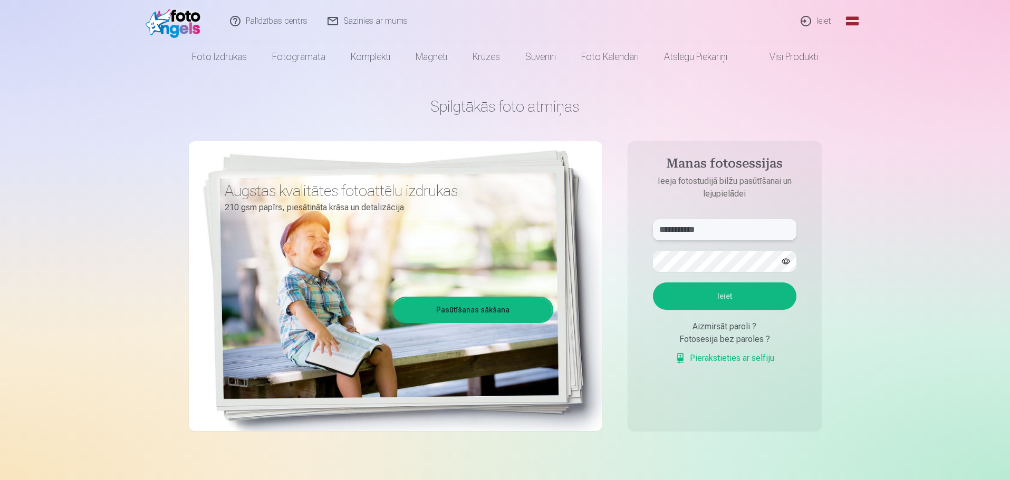
click at [725, 233] on input "**********" at bounding box center [724, 229] width 143 height 21
type input "**********"
click at [722, 294] on button "Ieiet" at bounding box center [724, 296] width 143 height 27
